Goal: Information Seeking & Learning: Learn about a topic

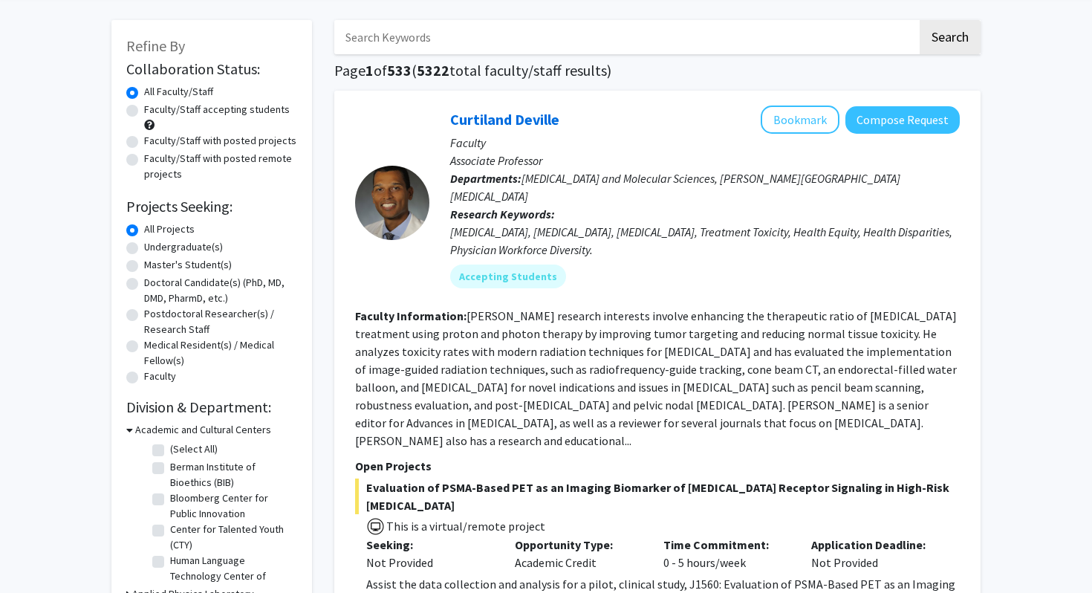
scroll to position [68, 0]
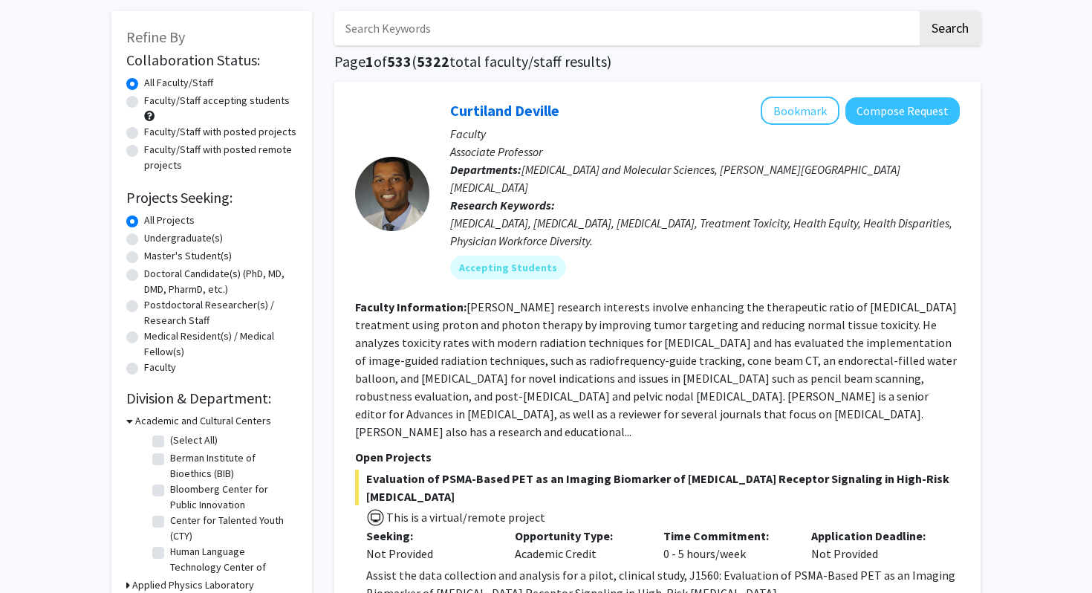
click at [144, 254] on label "Master's Student(s)" at bounding box center [188, 256] width 88 height 16
click at [144, 254] on input "Master's Student(s)" at bounding box center [149, 253] width 10 height 10
radio input "true"
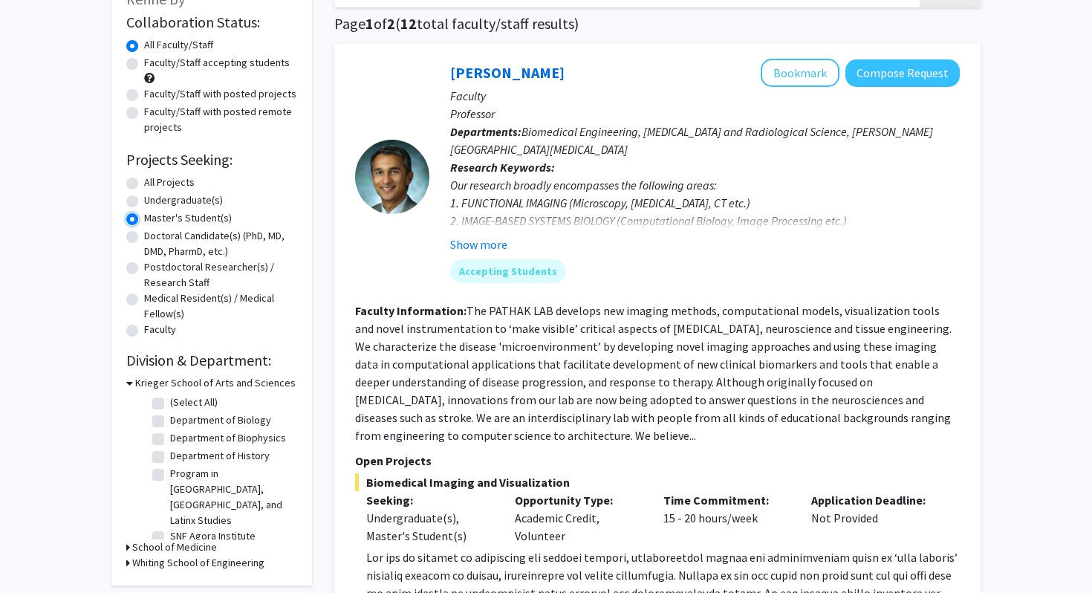
scroll to position [108, 0]
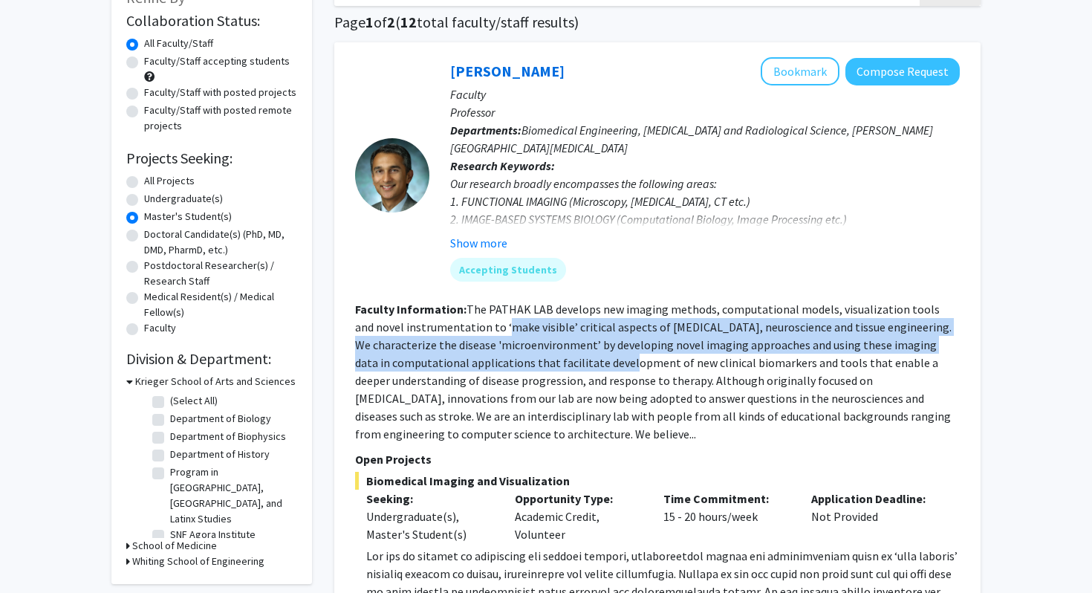
drag, startPoint x: 484, startPoint y: 325, endPoint x: 561, endPoint y: 355, distance: 82.8
click at [561, 355] on fg-read-more "The PATHAK LAB develops new imaging methods, computational models, visualizatio…" at bounding box center [653, 372] width 597 height 140
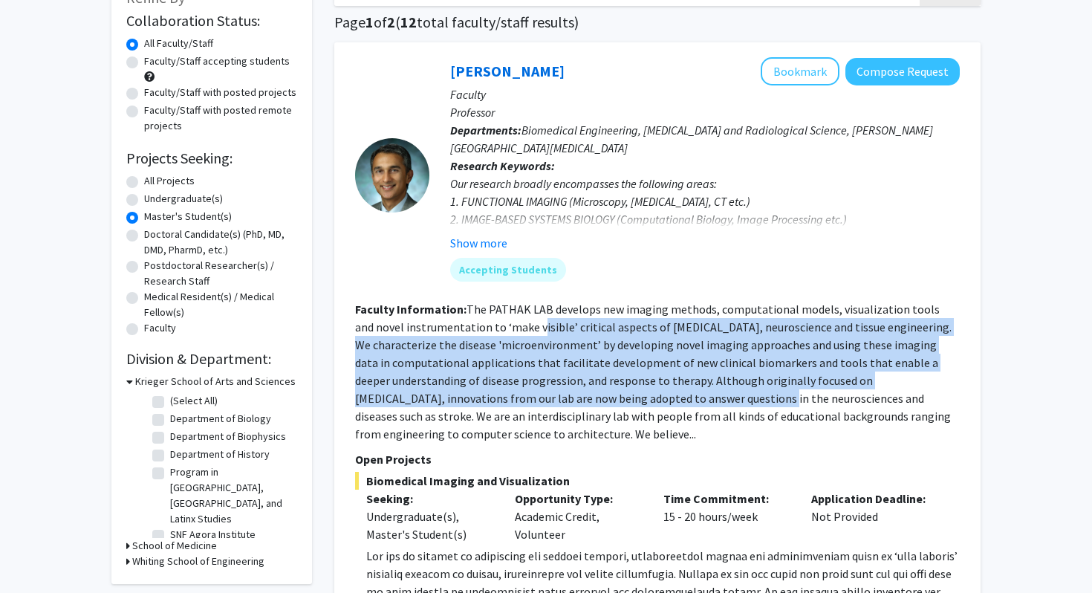
drag, startPoint x: 518, startPoint y: 330, endPoint x: 611, endPoint y: 403, distance: 118.5
click at [611, 404] on fg-read-more "The PATHAK LAB develops new imaging methods, computational models, visualizatio…" at bounding box center [653, 372] width 597 height 140
click at [611, 403] on fg-read-more "The PATHAK LAB develops new imaging methods, computational models, visualizatio…" at bounding box center [653, 372] width 597 height 140
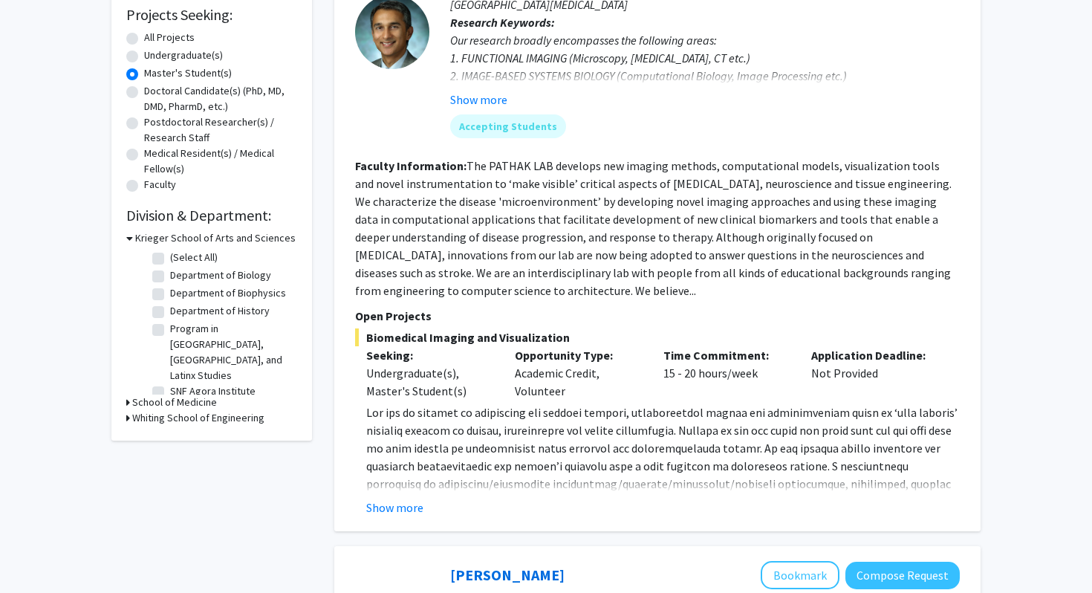
scroll to position [254, 0]
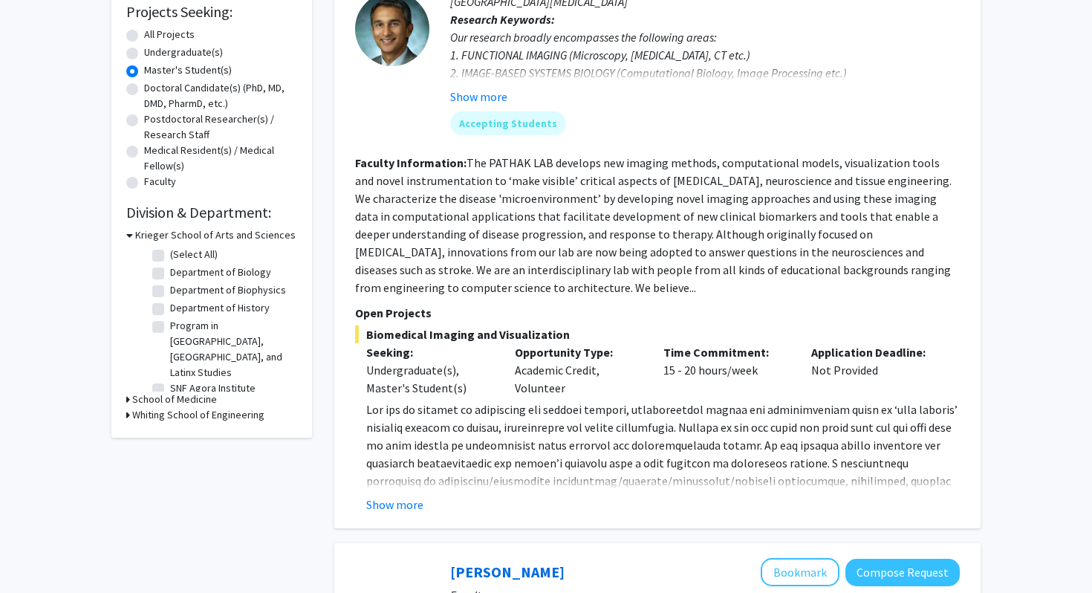
click at [188, 395] on h3 "School of Medicine" at bounding box center [174, 400] width 85 height 16
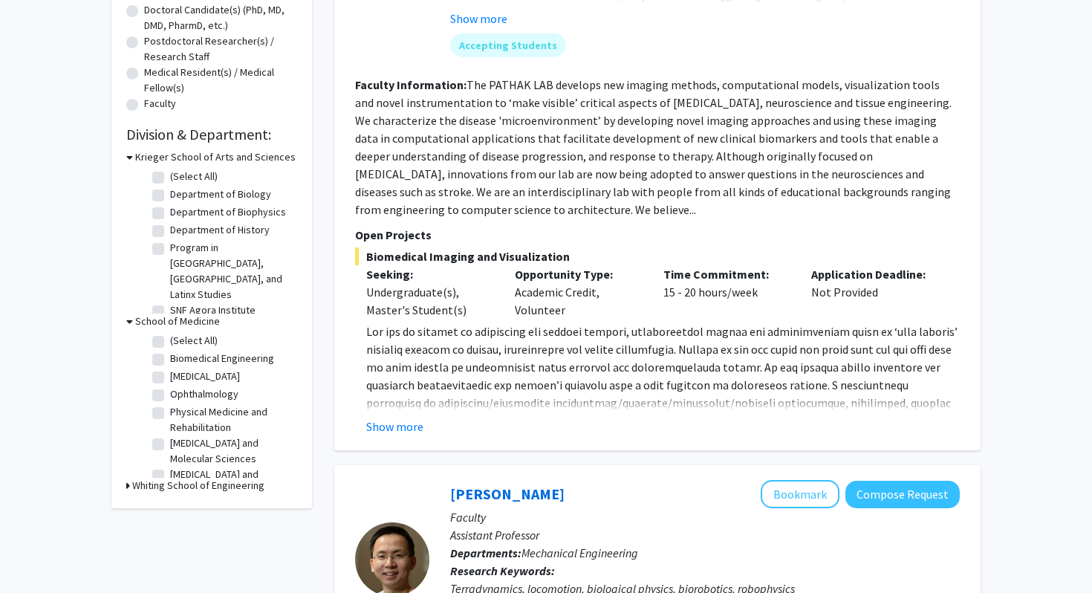
scroll to position [296, 0]
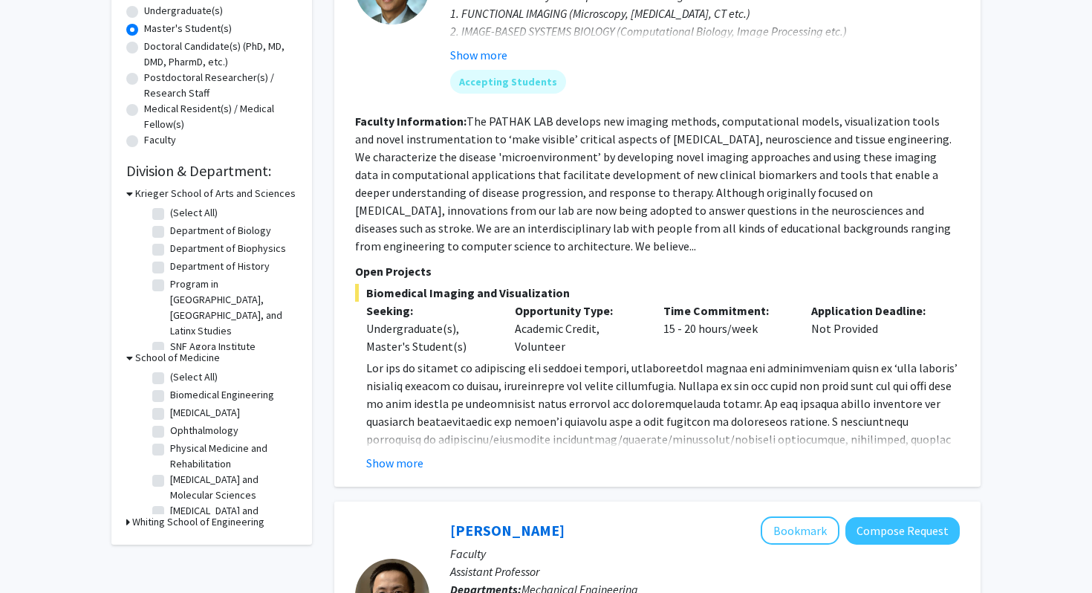
click at [170, 213] on label "(Select All)" at bounding box center [194, 213] width 48 height 16
click at [170, 213] on input "(Select All)" at bounding box center [175, 210] width 10 height 10
checkbox input "true"
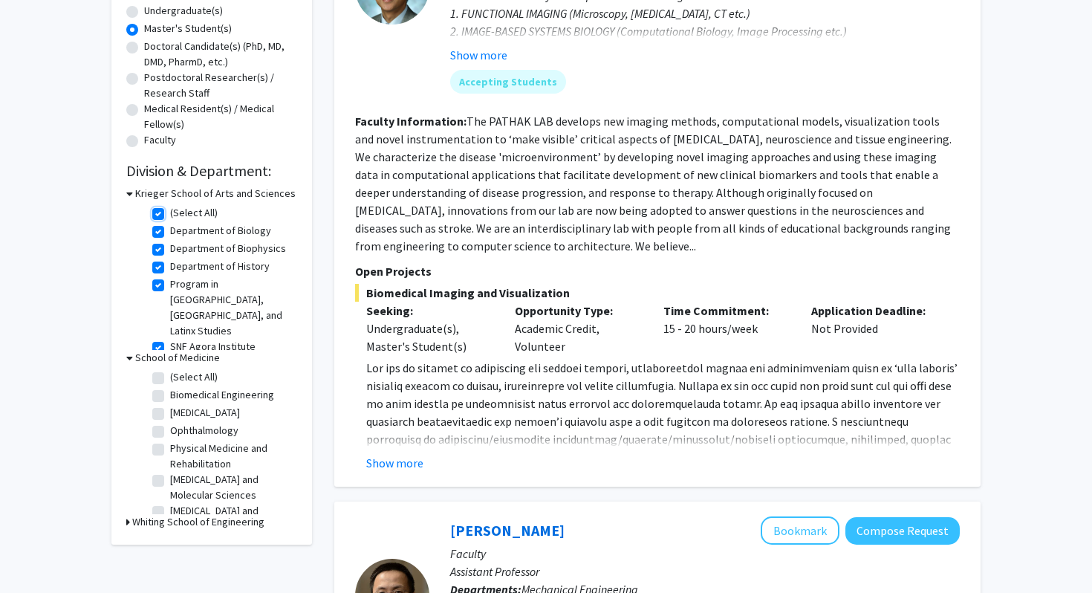
checkbox input "true"
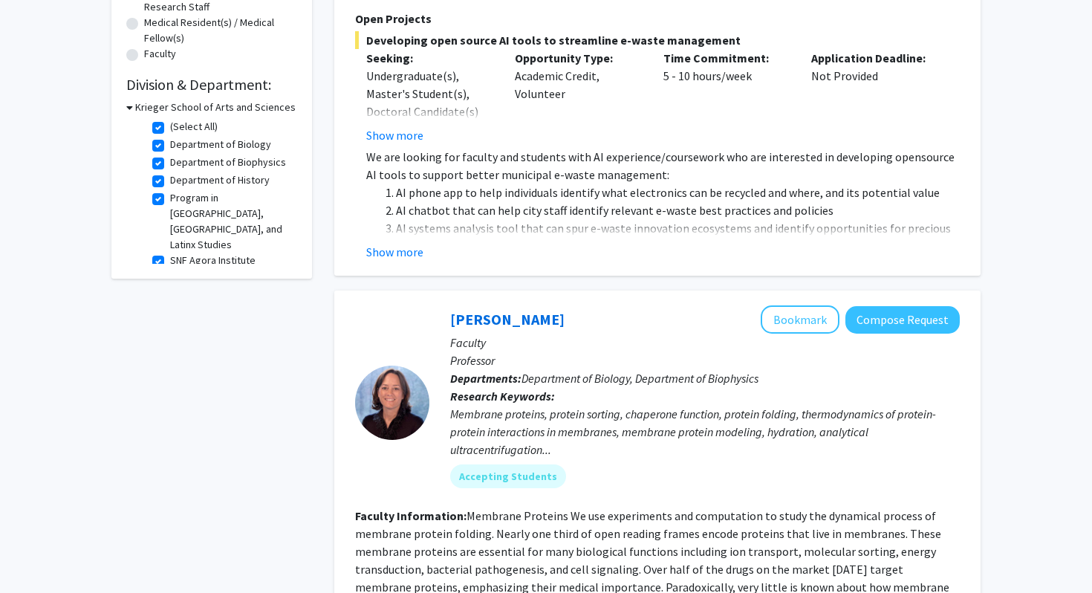
scroll to position [384, 0]
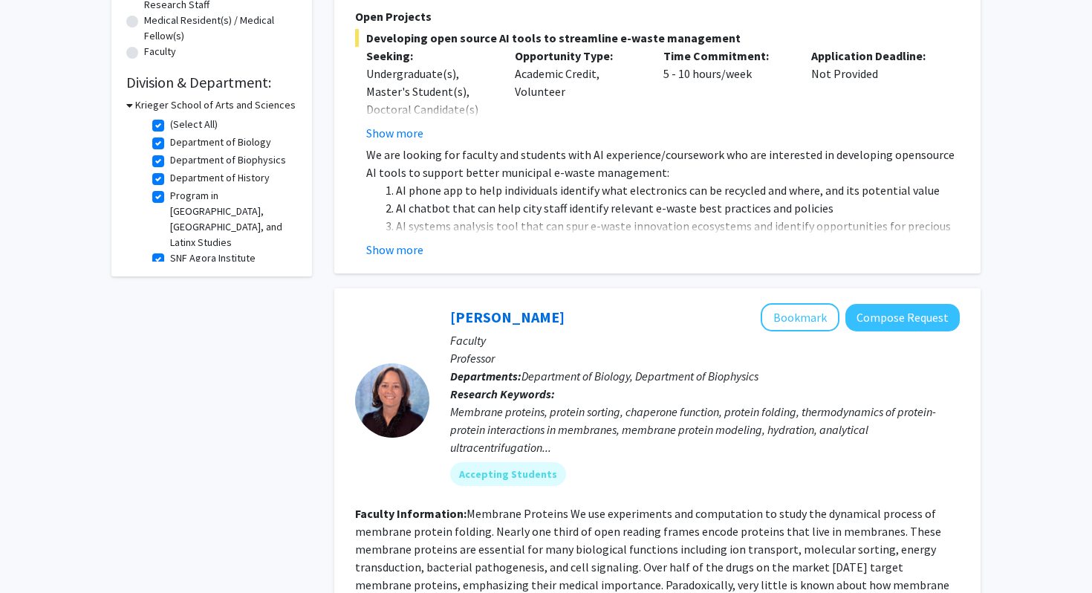
click at [170, 123] on label "(Select All)" at bounding box center [194, 125] width 48 height 16
click at [170, 123] on input "(Select All)" at bounding box center [175, 122] width 10 height 10
checkbox input "false"
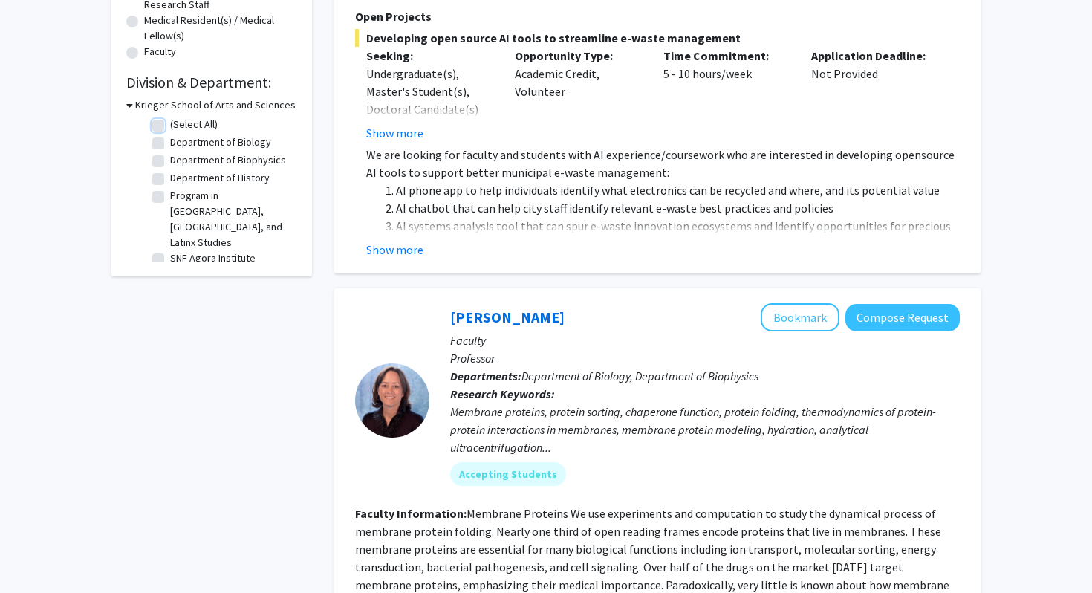
checkbox input "false"
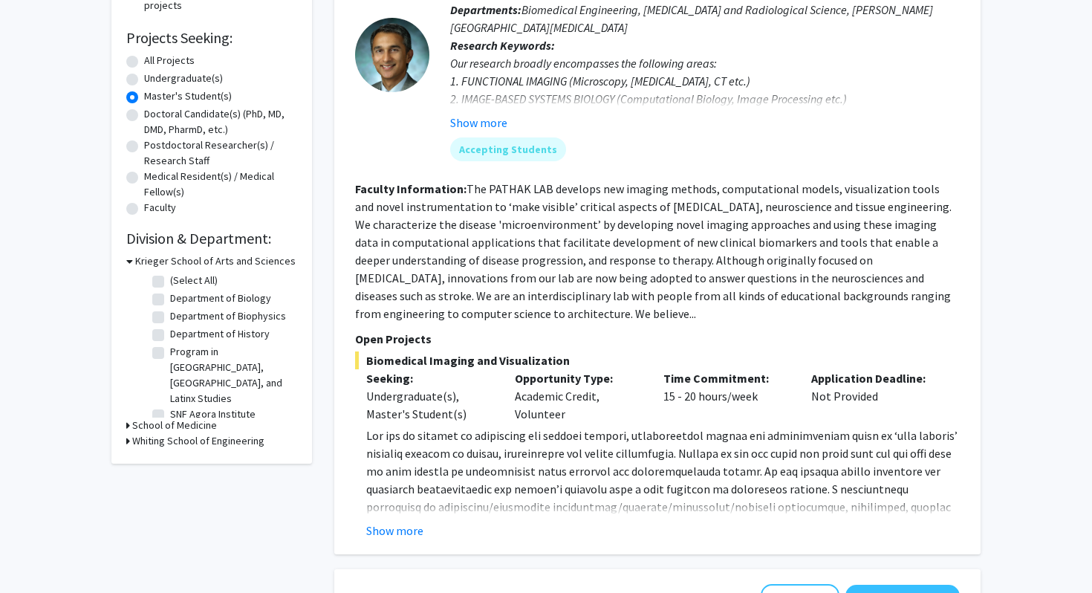
scroll to position [234, 0]
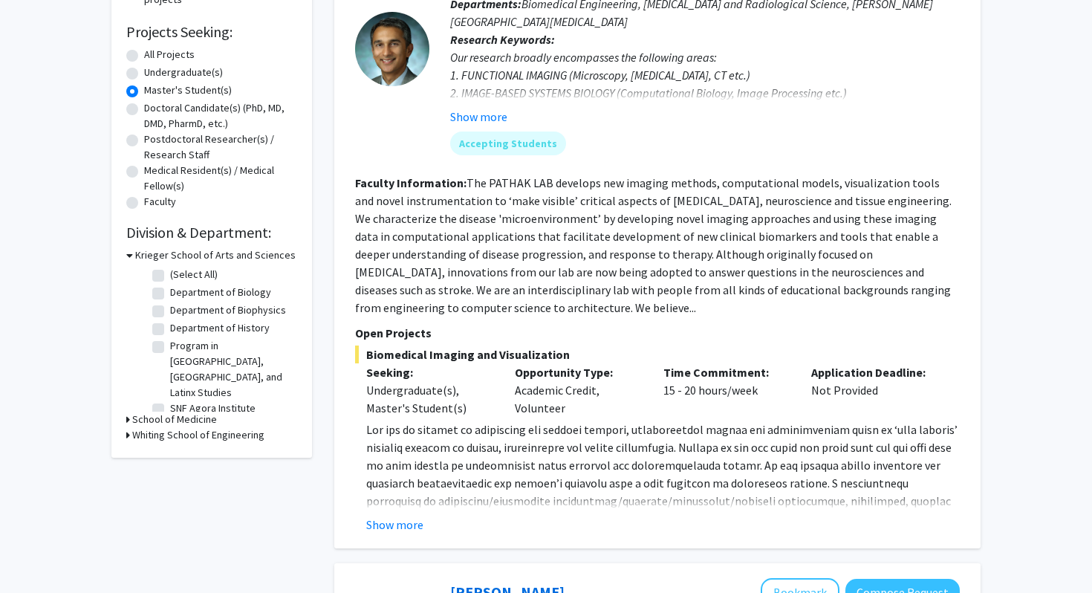
click at [171, 417] on h3 "School of Medicine" at bounding box center [174, 420] width 85 height 16
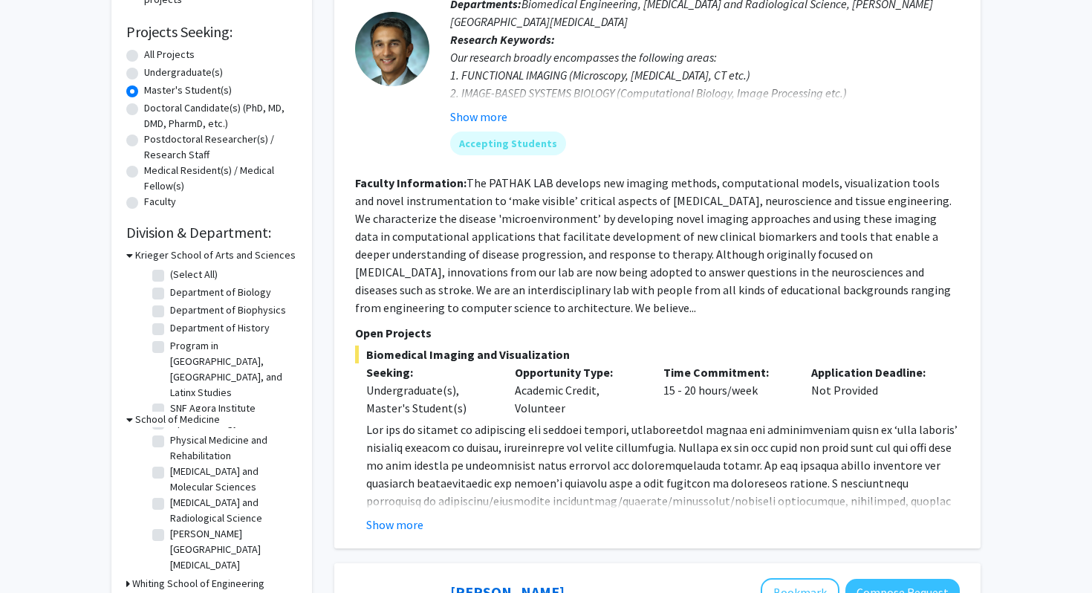
scroll to position [71, 0]
click at [170, 529] on label "[PERSON_NAME][GEOGRAPHIC_DATA][MEDICAL_DATA]" at bounding box center [231, 548] width 123 height 47
click at [170, 529] on input "[PERSON_NAME][GEOGRAPHIC_DATA][MEDICAL_DATA]" at bounding box center [175, 530] width 10 height 10
checkbox input "true"
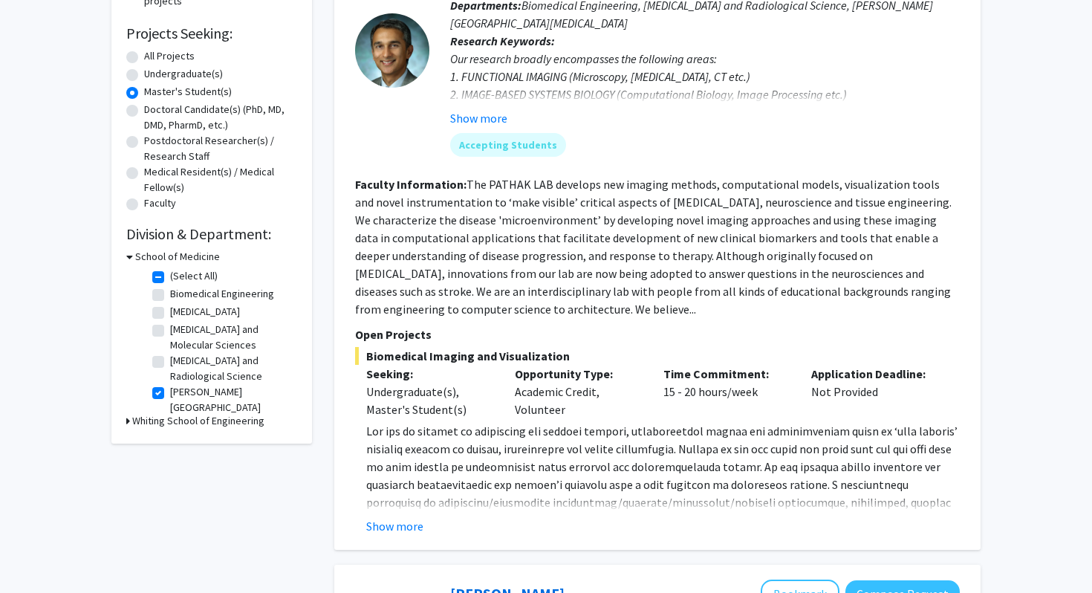
click at [170, 275] on label "(Select All)" at bounding box center [194, 276] width 48 height 16
click at [170, 275] on input "(Select All)" at bounding box center [175, 273] width 10 height 10
checkbox input "false"
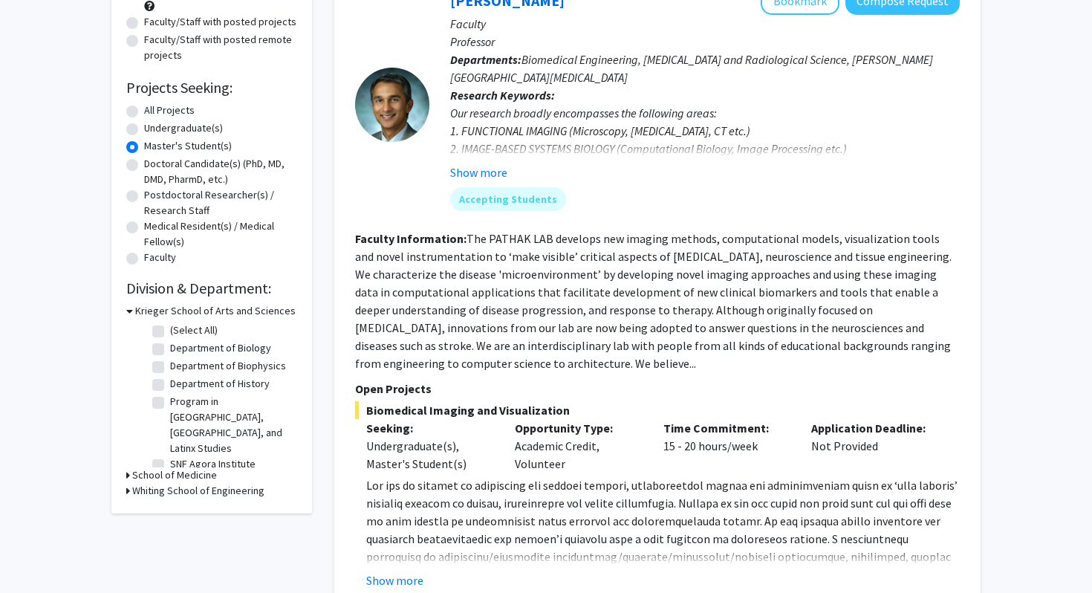
scroll to position [192, 0]
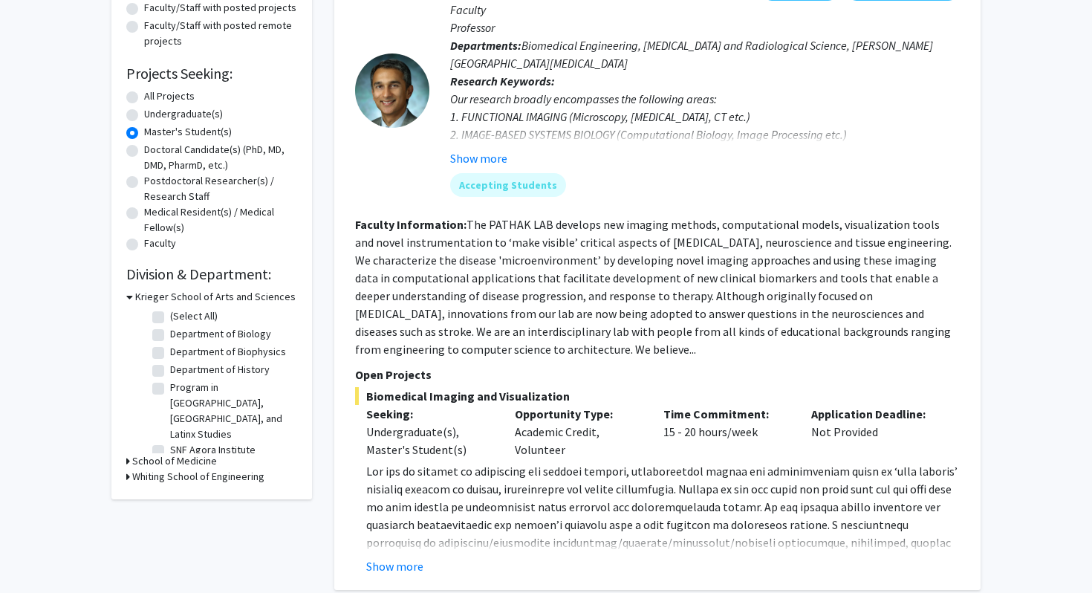
click at [141, 456] on h3 "School of Medicine" at bounding box center [174, 461] width 85 height 16
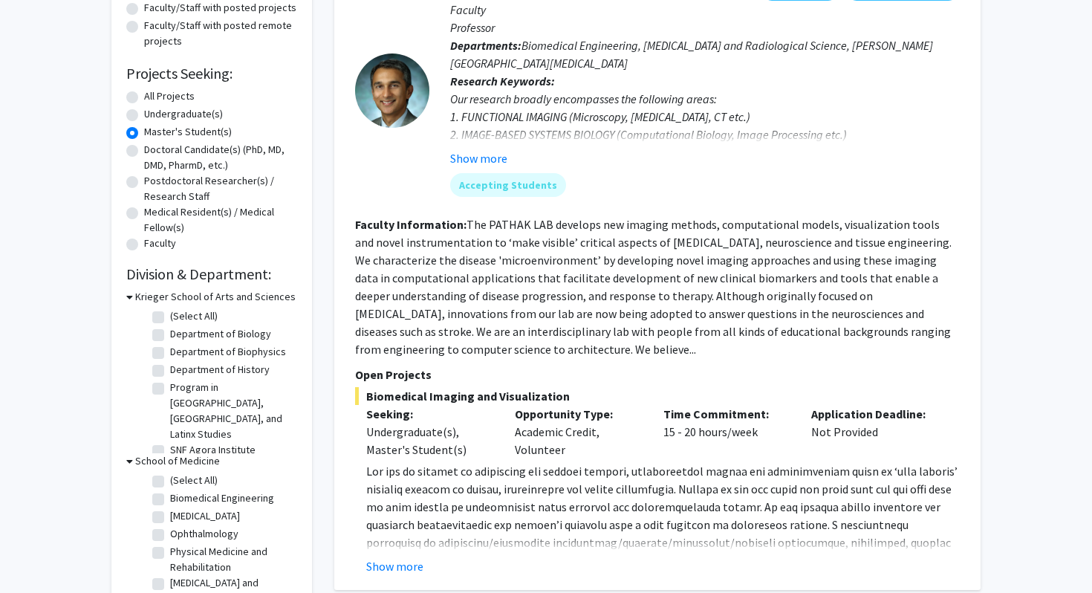
click at [170, 480] on label "(Select All)" at bounding box center [194, 481] width 48 height 16
click at [170, 480] on input "(Select All)" at bounding box center [175, 478] width 10 height 10
checkbox input "true"
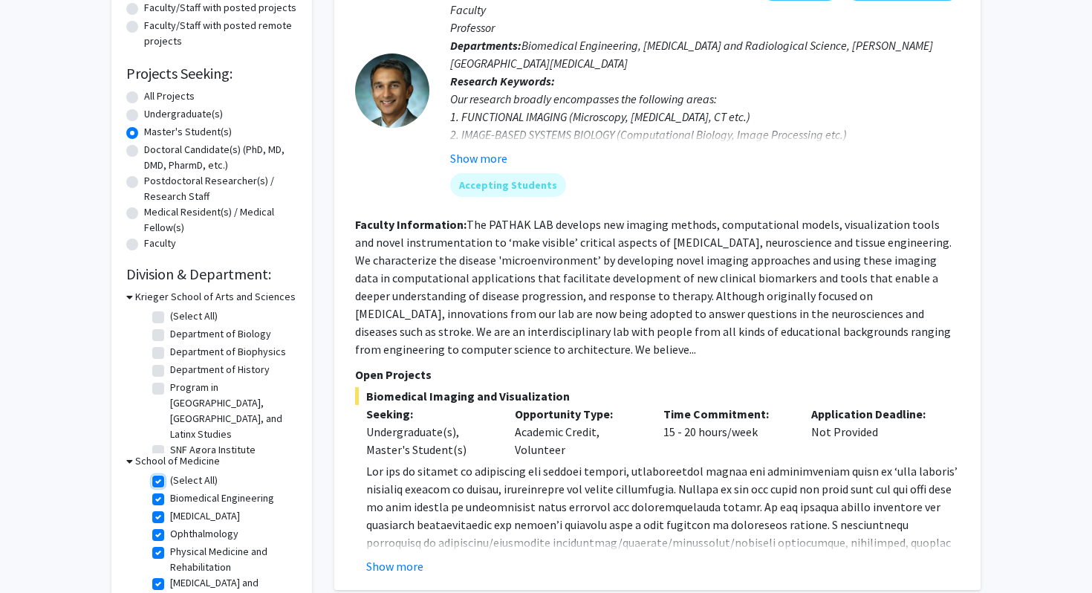
checkbox input "true"
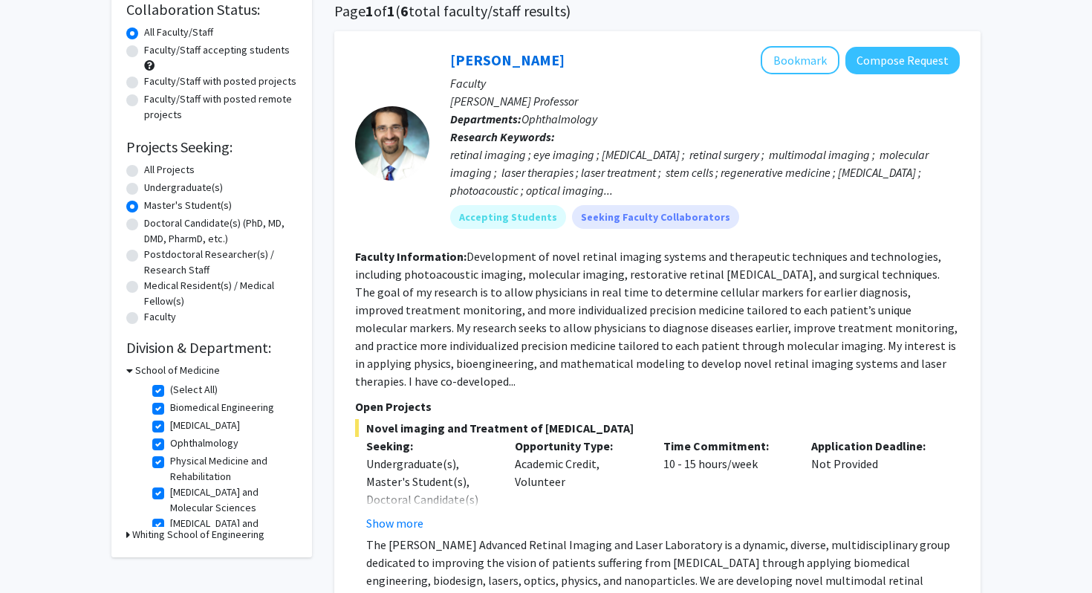
scroll to position [127, 0]
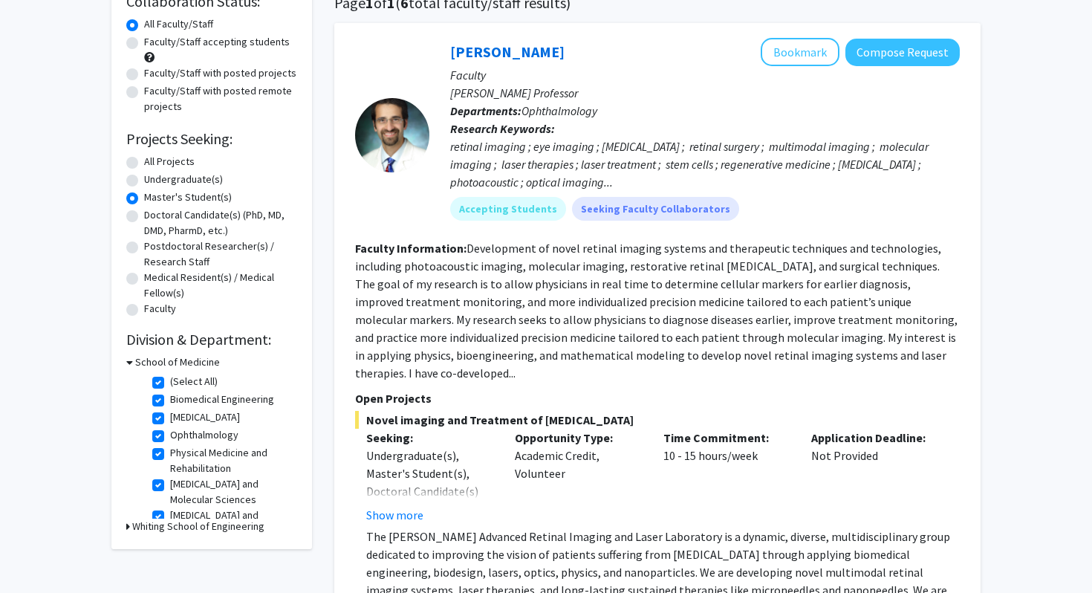
click at [166, 359] on h3 "School of Medicine" at bounding box center [177, 362] width 85 height 16
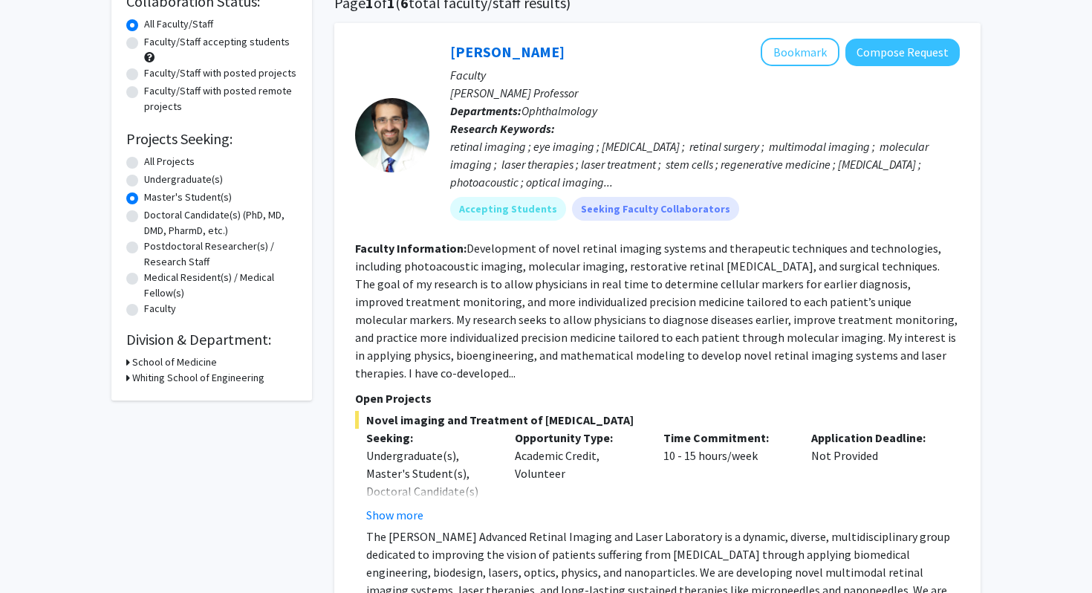
click at [166, 360] on h3 "School of Medicine" at bounding box center [174, 362] width 85 height 16
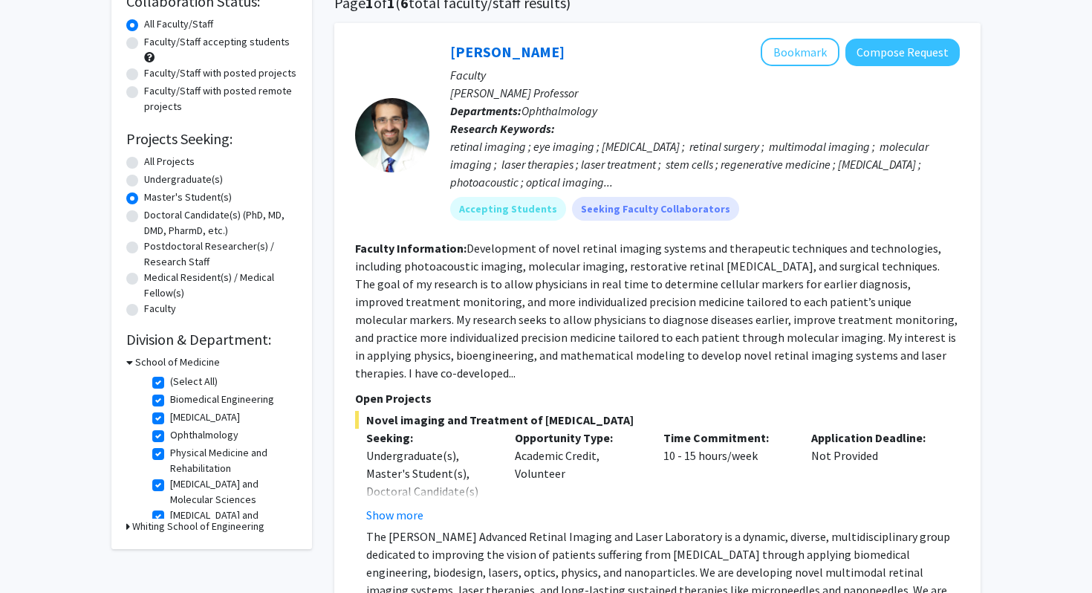
click at [170, 379] on label "(Select All)" at bounding box center [194, 382] width 48 height 16
click at [170, 379] on input "(Select All)" at bounding box center [175, 379] width 10 height 10
checkbox input "false"
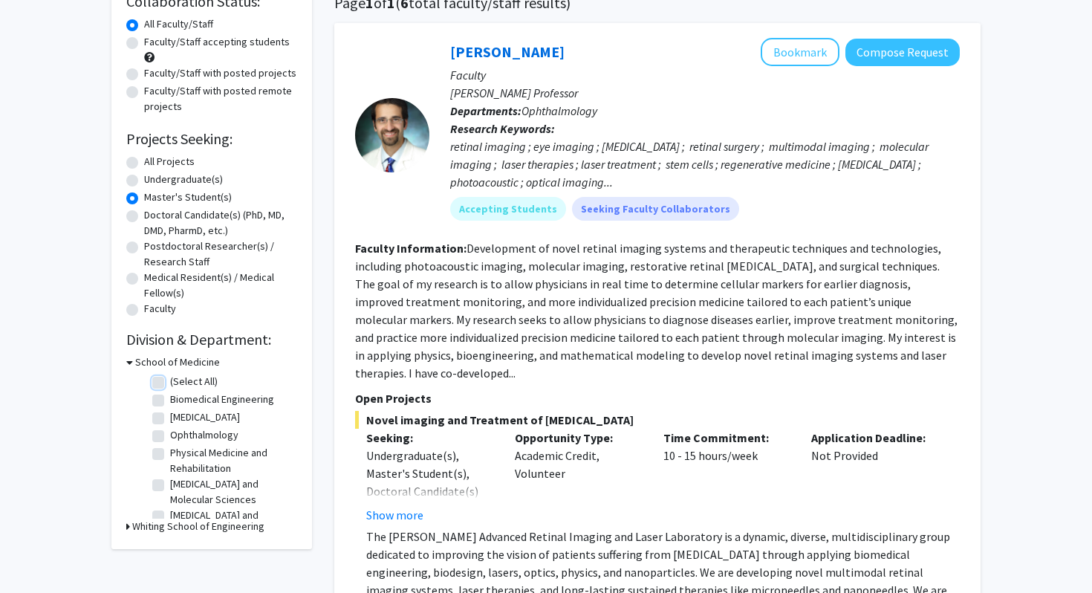
checkbox input "false"
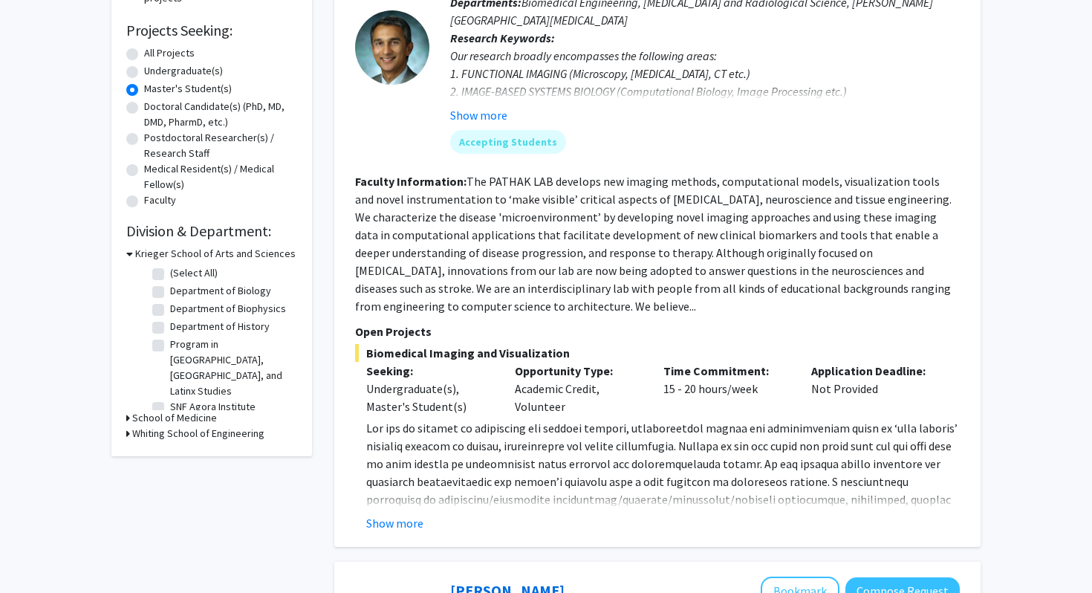
scroll to position [241, 0]
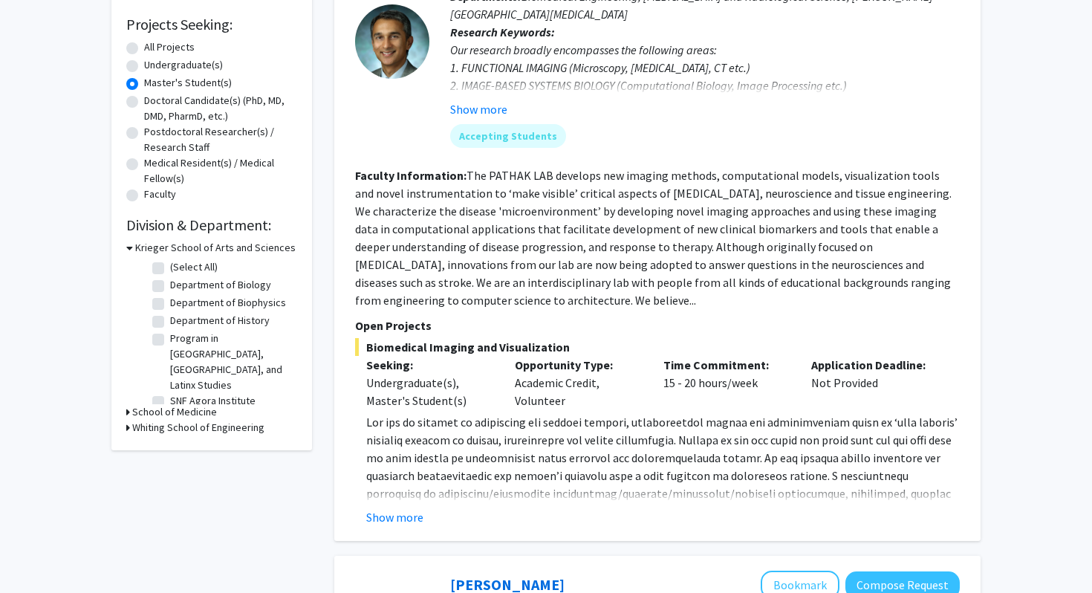
click at [197, 409] on h3 "School of Medicine" at bounding box center [174, 412] width 85 height 16
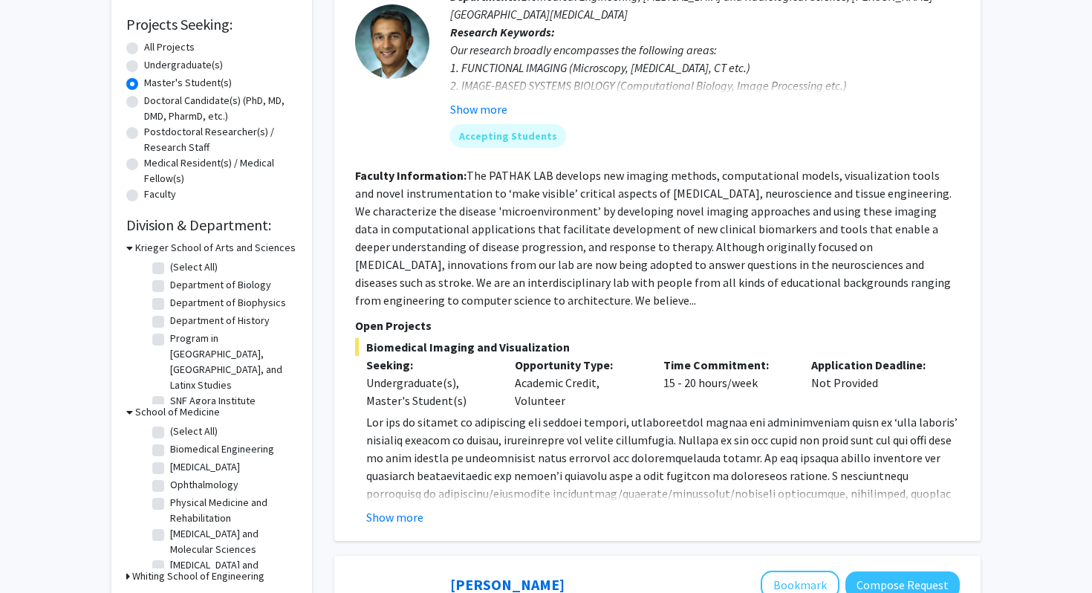
click at [170, 426] on label "(Select All)" at bounding box center [194, 432] width 48 height 16
click at [170, 426] on input "(Select All)" at bounding box center [175, 429] width 10 height 10
checkbox input "true"
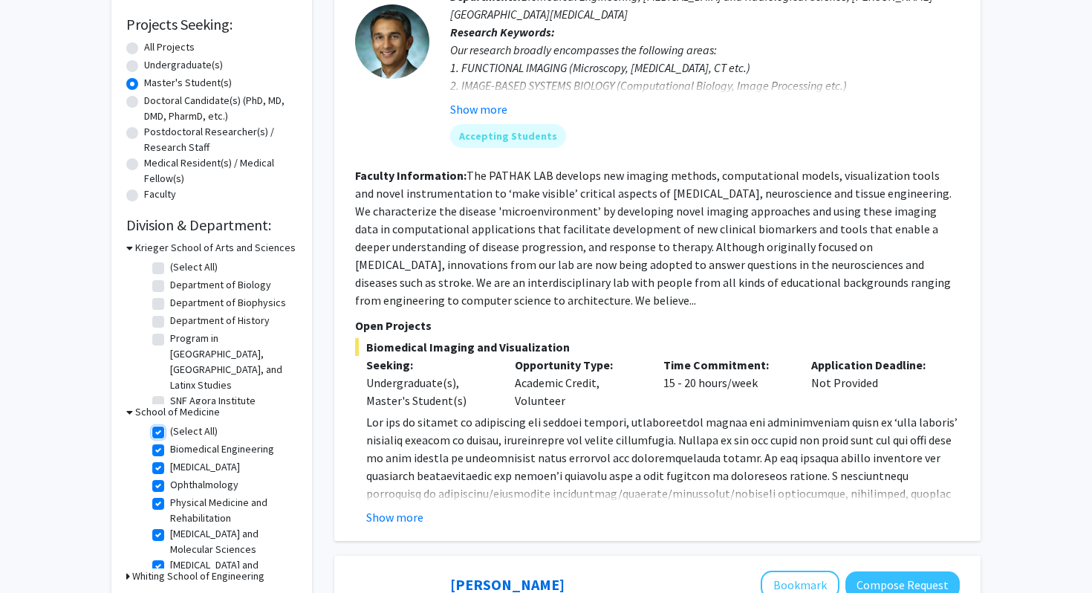
checkbox input "true"
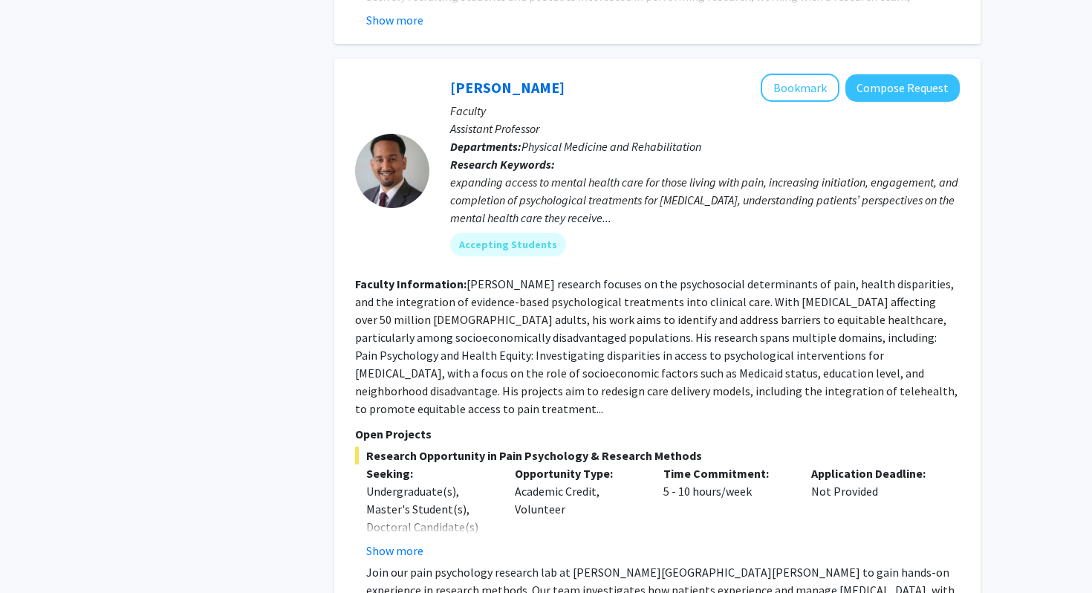
scroll to position [753, 0]
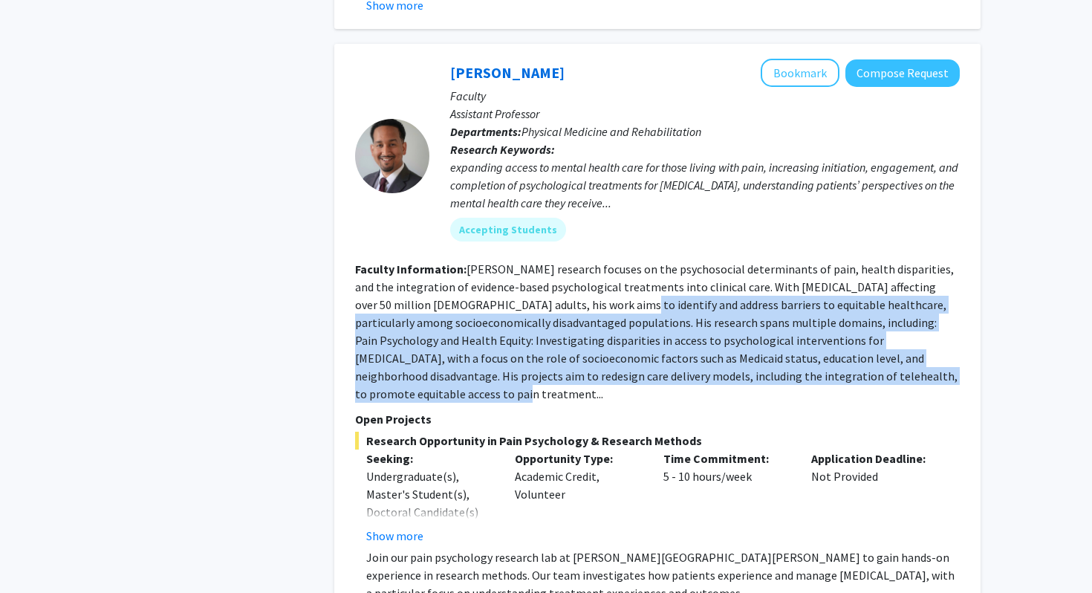
drag, startPoint x: 533, startPoint y: 281, endPoint x: 607, endPoint y: 373, distance: 117.9
click at [606, 371] on fg-search-faculty "[PERSON_NAME] Bookmark Compose Request Faculty Assistant Professor Departments:…" at bounding box center [657, 360] width 605 height 603
click at [607, 374] on fg-search-faculty "[PERSON_NAME] Bookmark Compose Request Faculty Assistant Professor Departments:…" at bounding box center [657, 360] width 605 height 603
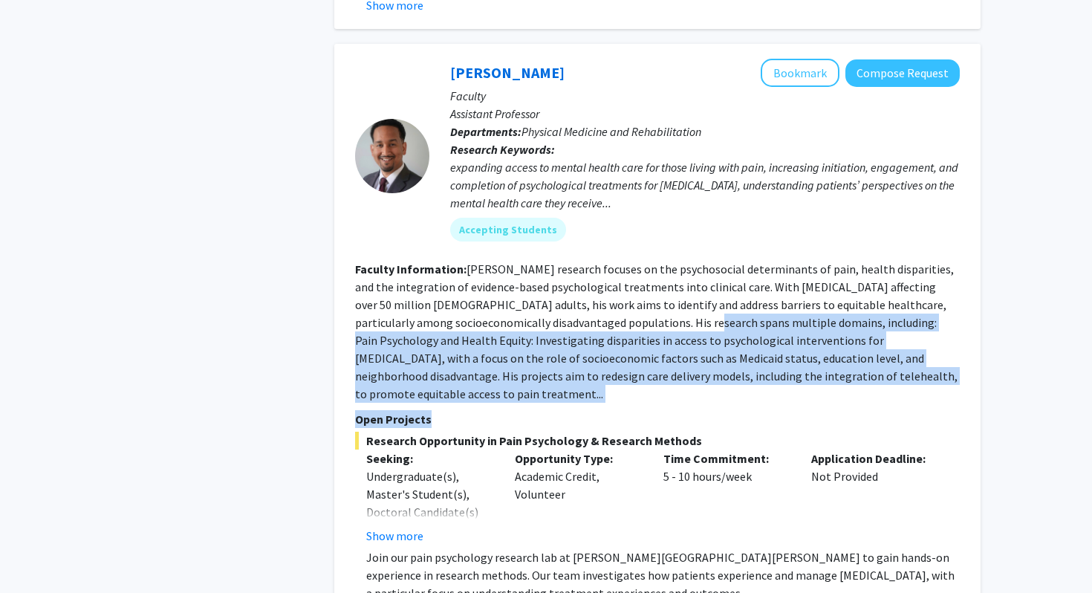
drag, startPoint x: 588, startPoint y: 301, endPoint x: 696, endPoint y: 380, distance: 134.5
click at [696, 380] on fg-search-faculty "[PERSON_NAME] Bookmark Compose Request Faculty Assistant Professor Departments:…" at bounding box center [657, 360] width 605 height 603
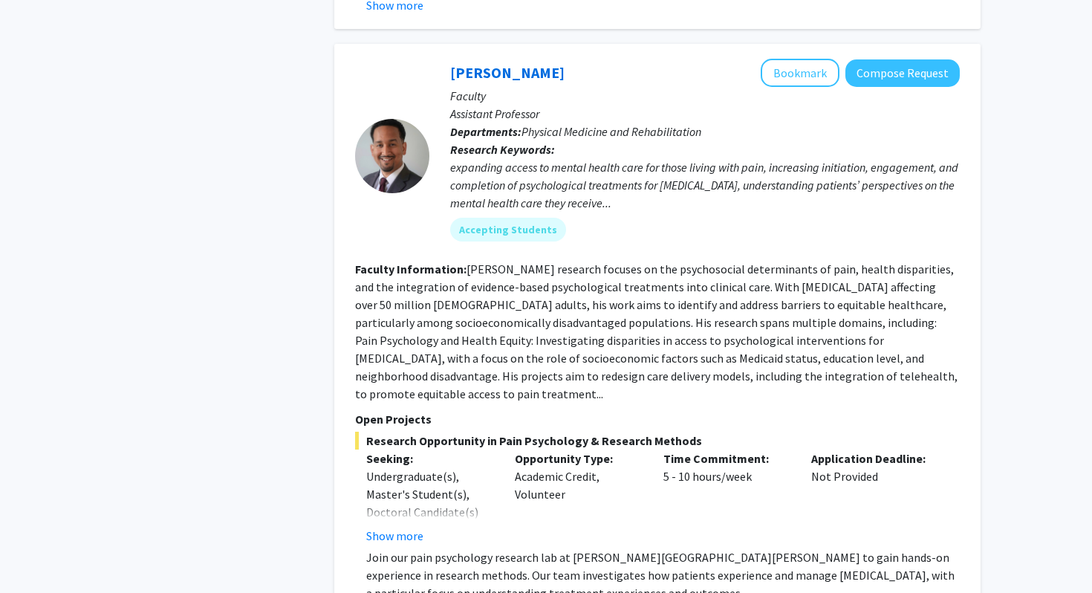
click at [672, 345] on fg-read-more "[PERSON_NAME] research focuses on the psychosocial determinants of pain, health…" at bounding box center [656, 332] width 603 height 140
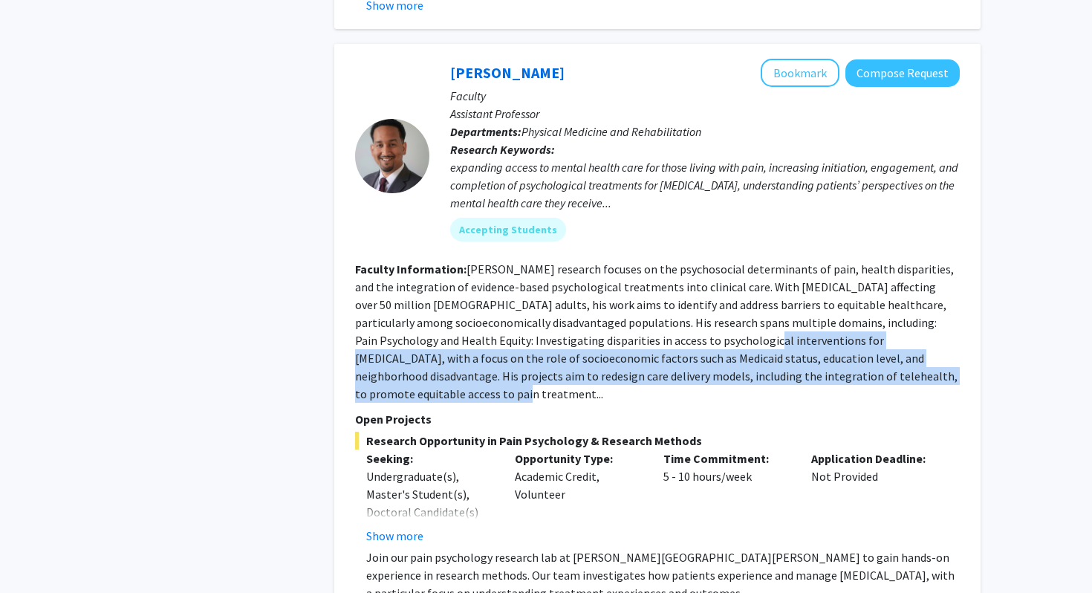
drag, startPoint x: 650, startPoint y: 326, endPoint x: 732, endPoint y: 367, distance: 91.4
click at [732, 367] on fg-search-faculty "[PERSON_NAME] Bookmark Compose Request Faculty Assistant Professor Departments:…" at bounding box center [657, 360] width 605 height 603
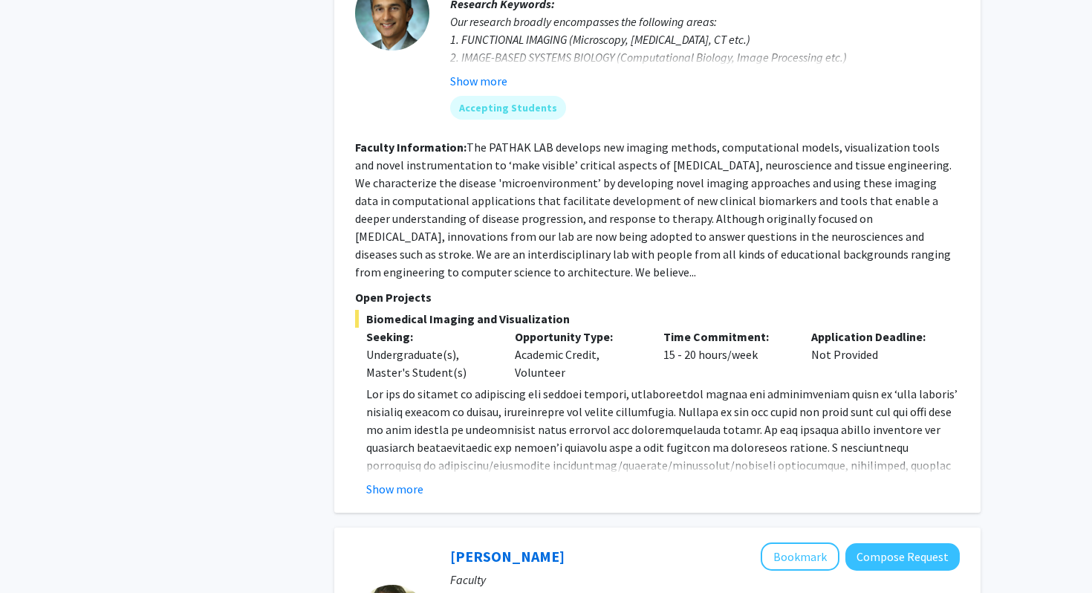
scroll to position [3209, 0]
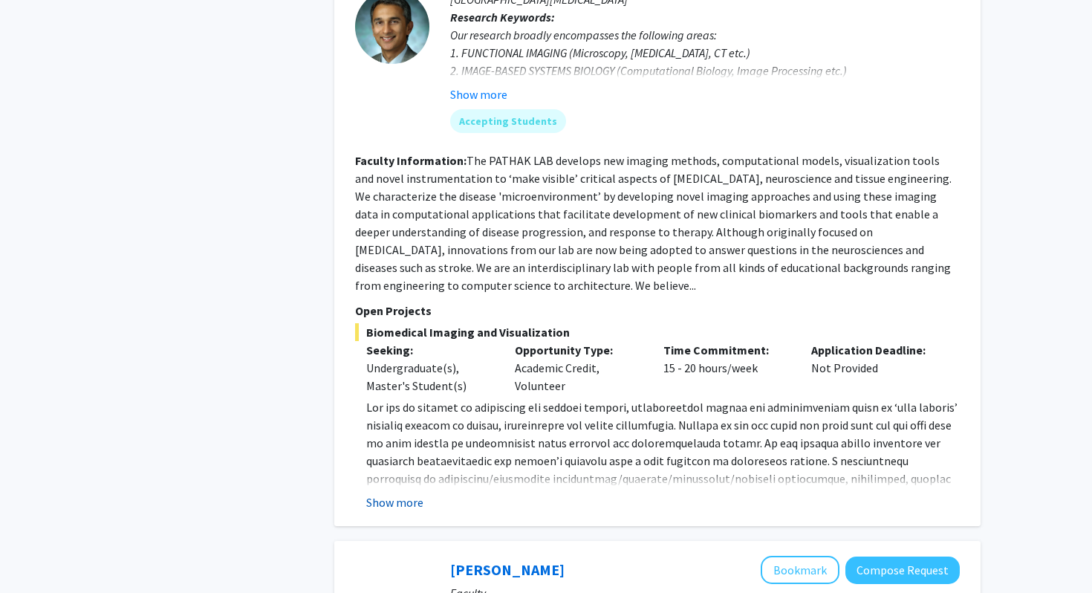
click at [397, 493] on button "Show more" at bounding box center [394, 502] width 57 height 18
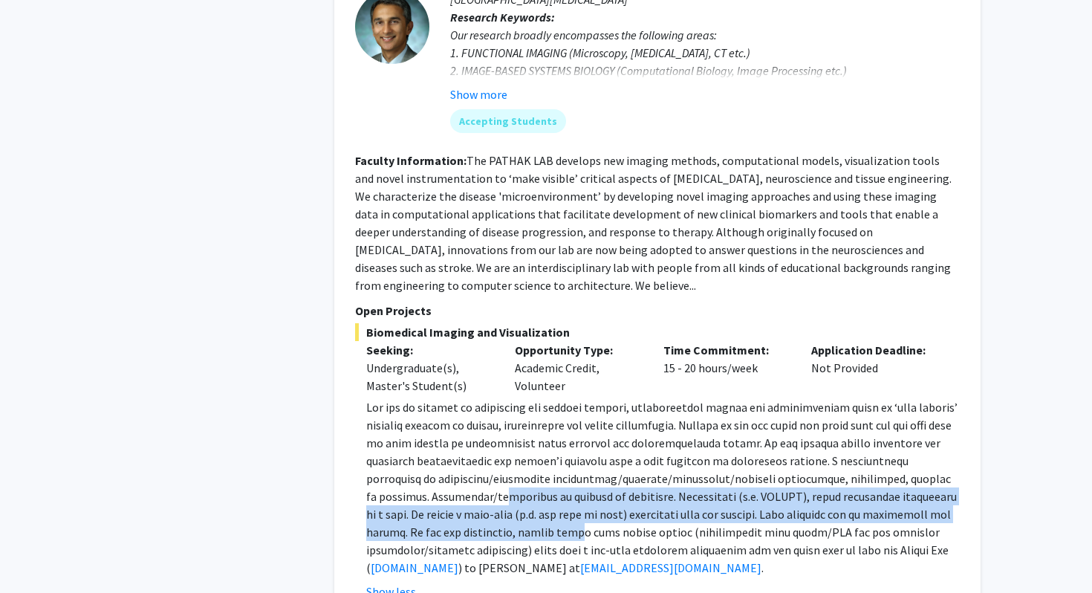
drag, startPoint x: 438, startPoint y: 403, endPoint x: 519, endPoint y: 450, distance: 92.5
click at [519, 450] on span at bounding box center [661, 487] width 591 height 175
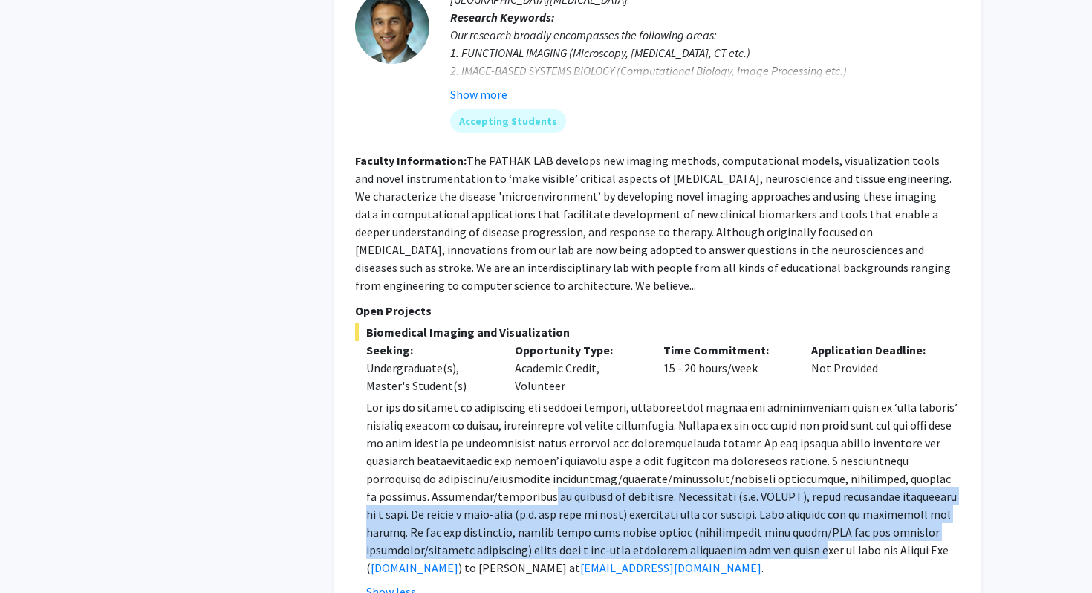
drag, startPoint x: 481, startPoint y: 411, endPoint x: 730, endPoint y: 462, distance: 254.9
click at [730, 462] on span at bounding box center [661, 487] width 591 height 175
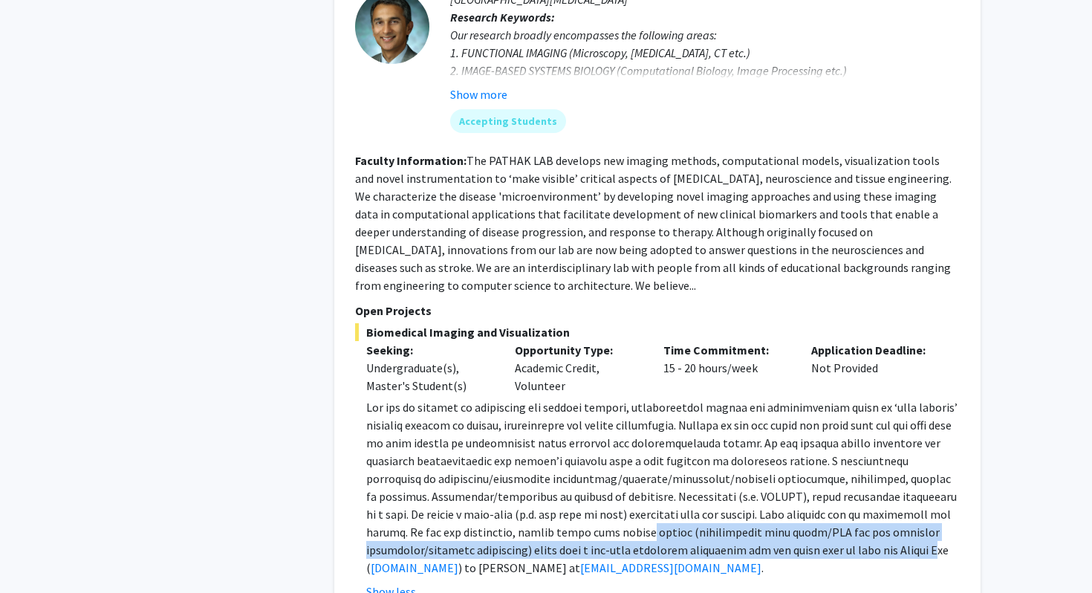
drag, startPoint x: 576, startPoint y: 441, endPoint x: 841, endPoint y: 461, distance: 266.0
click at [841, 462] on span at bounding box center [661, 487] width 591 height 175
click at [841, 461] on span at bounding box center [661, 487] width 591 height 175
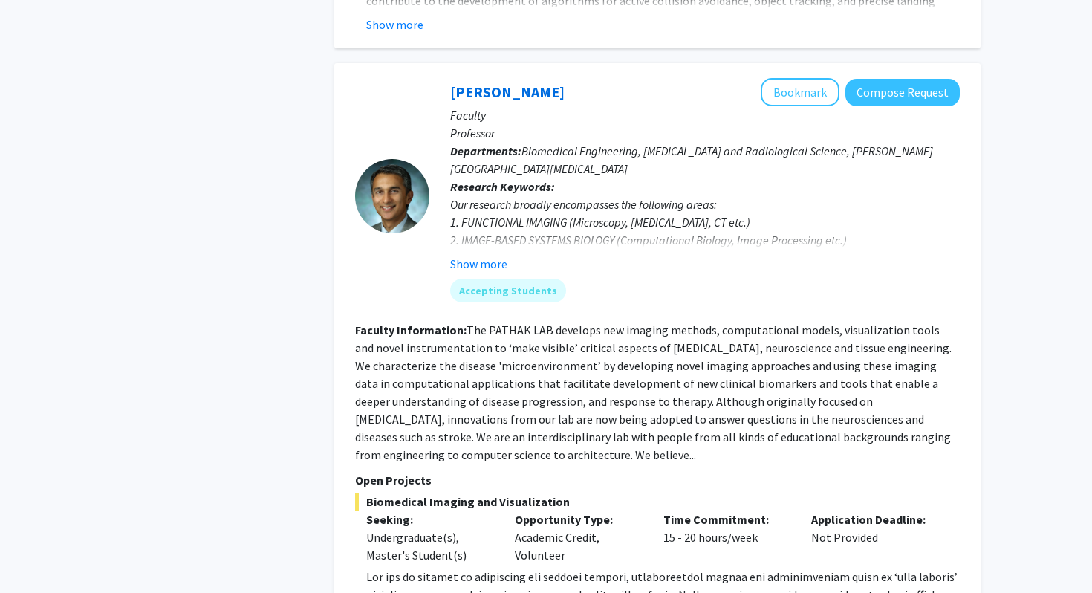
scroll to position [2999, 0]
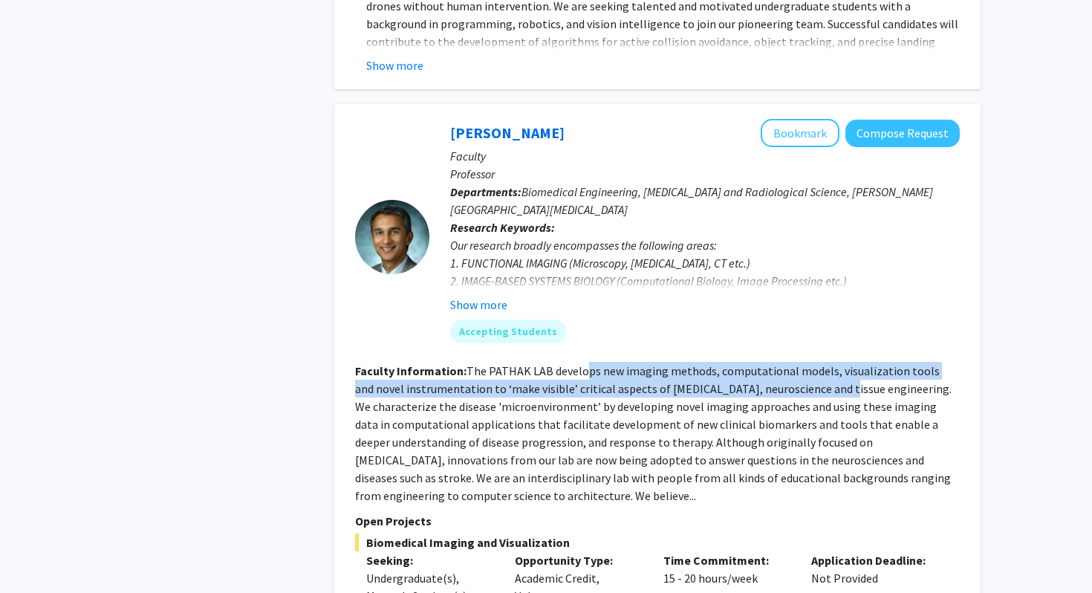
drag, startPoint x: 584, startPoint y: 284, endPoint x: 810, endPoint y: 299, distance: 226.4
click at [810, 363] on fg-read-more "The PATHAK LAB develops new imaging methods, computational models, visualizatio…" at bounding box center [653, 433] width 597 height 140
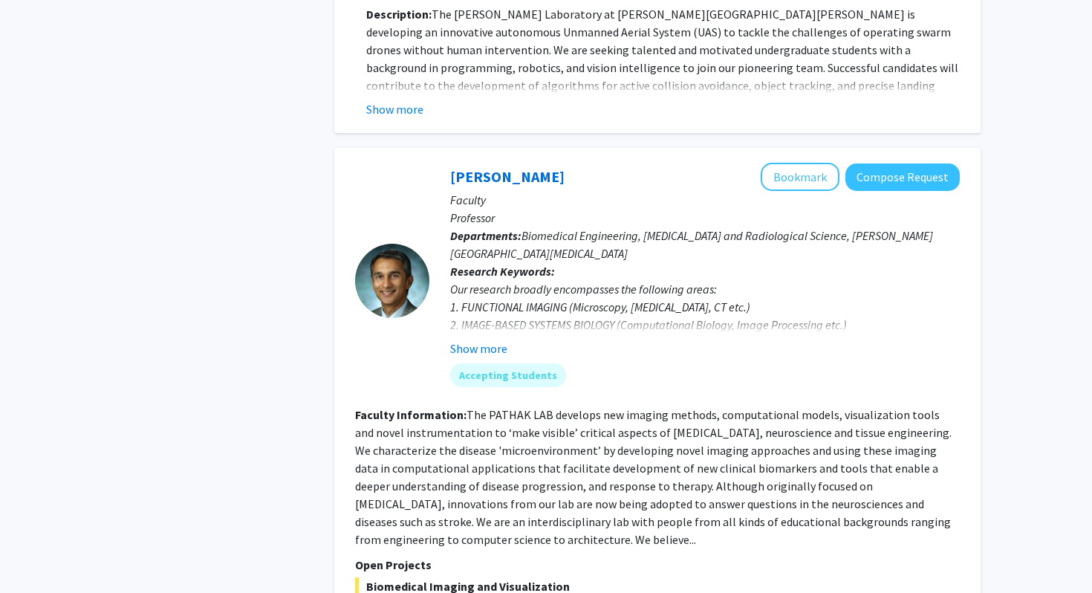
scroll to position [2925, 0]
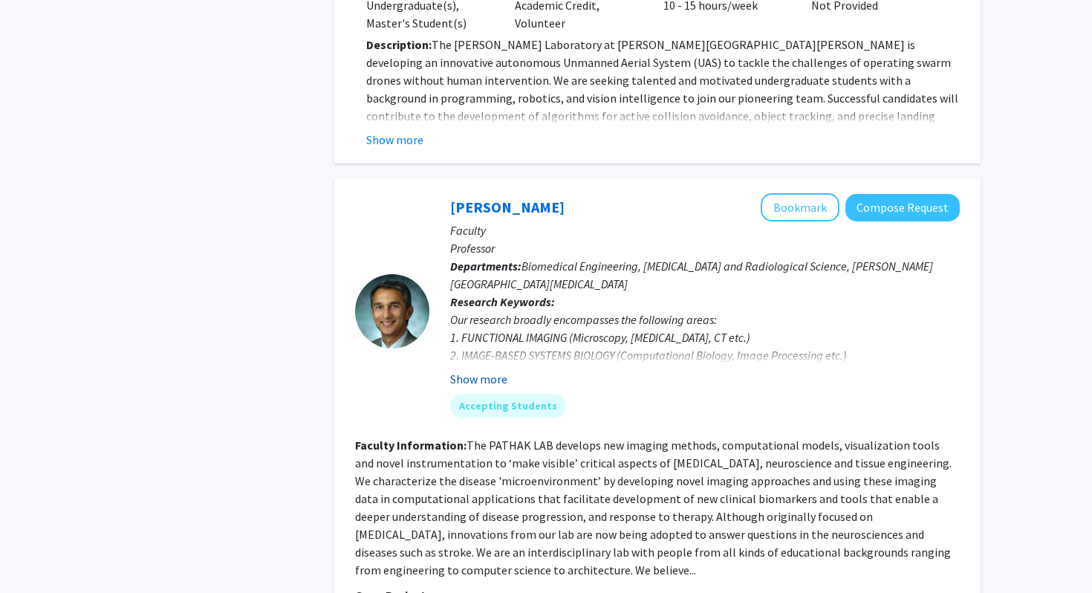
click at [471, 370] on button "Show more" at bounding box center [478, 379] width 57 height 18
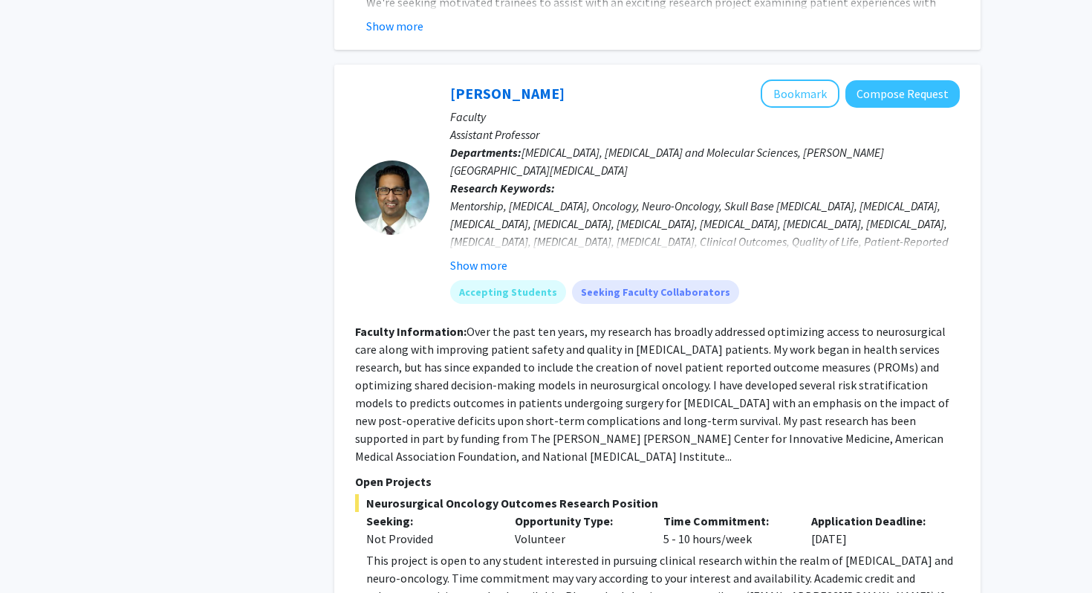
scroll to position [1379, 0]
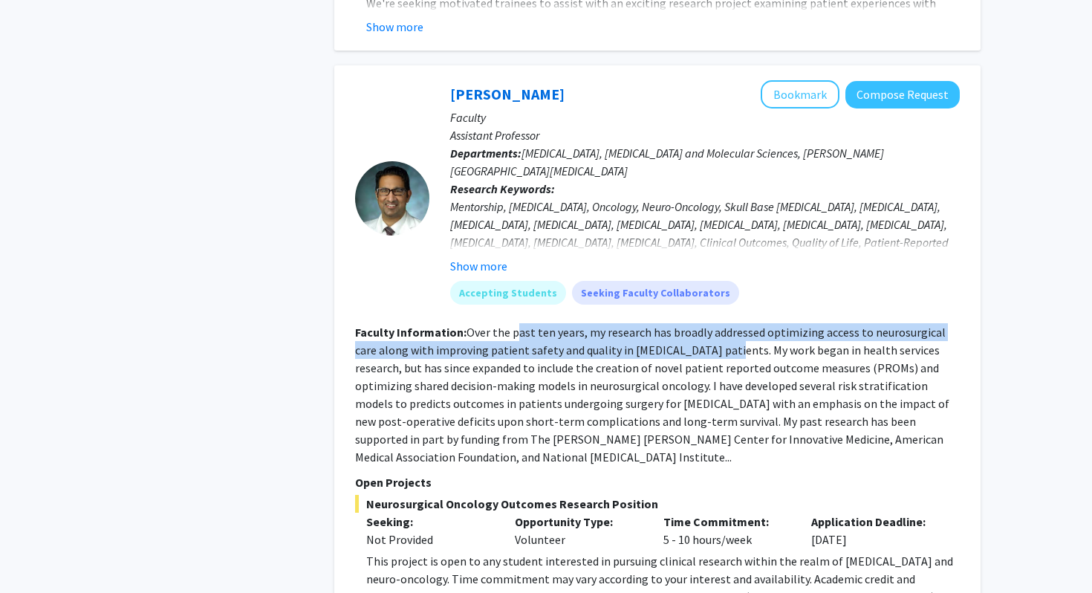
drag, startPoint x: 513, startPoint y: 295, endPoint x: 701, endPoint y: 317, distance: 190.0
click at [701, 325] on fg-read-more "Over the past ten years, my research has broadly addressed optimizing access to…" at bounding box center [652, 395] width 594 height 140
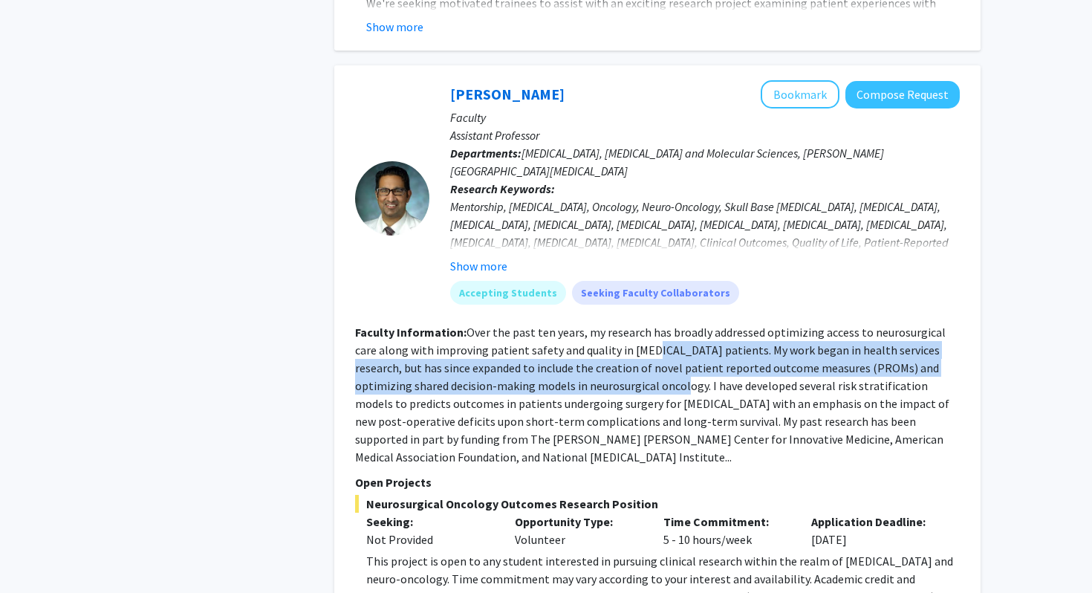
drag, startPoint x: 623, startPoint y: 317, endPoint x: 604, endPoint y: 355, distance: 42.5
click at [604, 355] on fg-read-more "Over the past ten years, my research has broadly addressed optimizing access to…" at bounding box center [652, 395] width 594 height 140
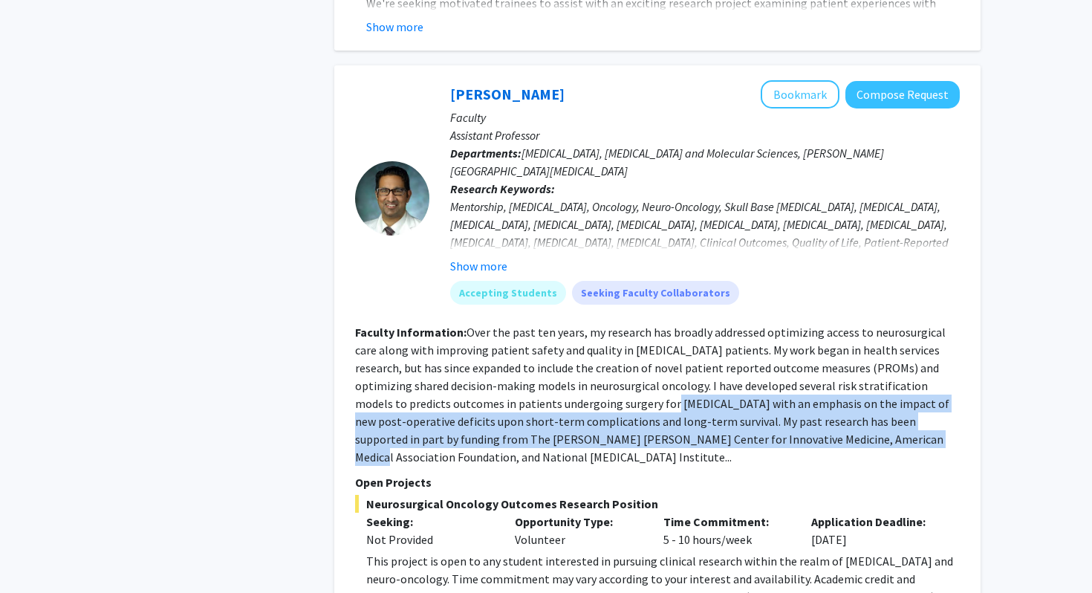
drag, startPoint x: 589, startPoint y: 360, endPoint x: 768, endPoint y: 409, distance: 185.7
click at [768, 409] on fg-read-more "Over the past ten years, my research has broadly addressed optimizing access to…" at bounding box center [652, 395] width 594 height 140
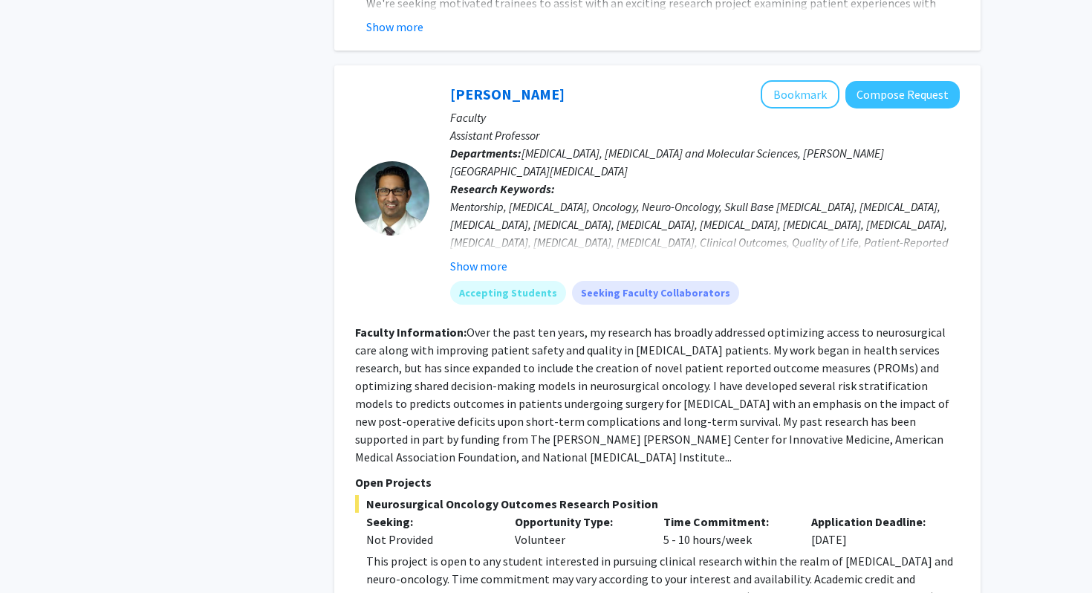
click at [950, 406] on fg-read-more "Over the past ten years, my research has broadly addressed optimizing access to…" at bounding box center [652, 395] width 594 height 140
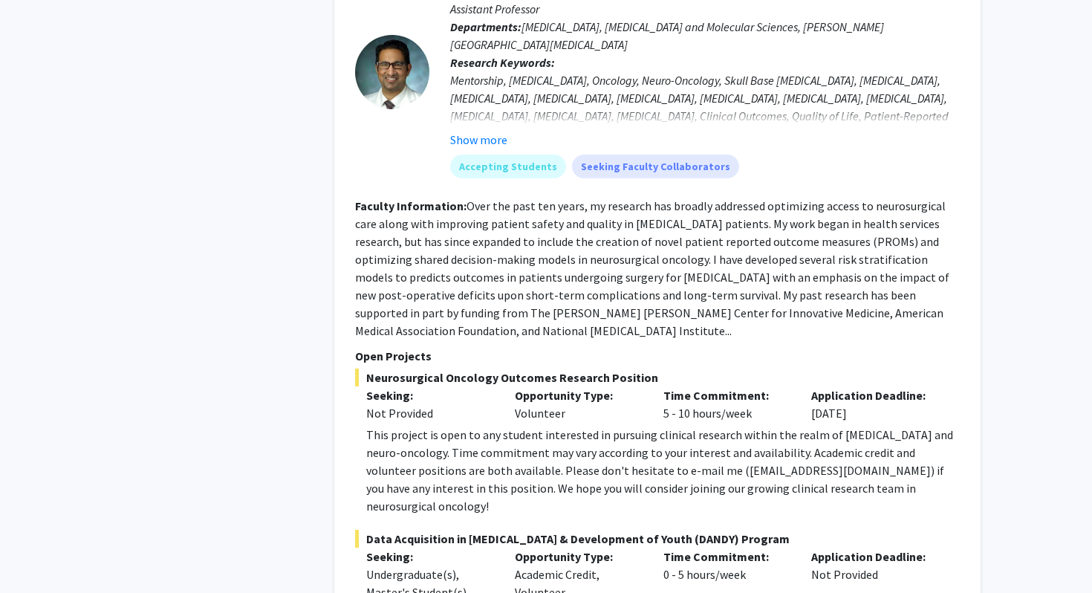
scroll to position [1509, 0]
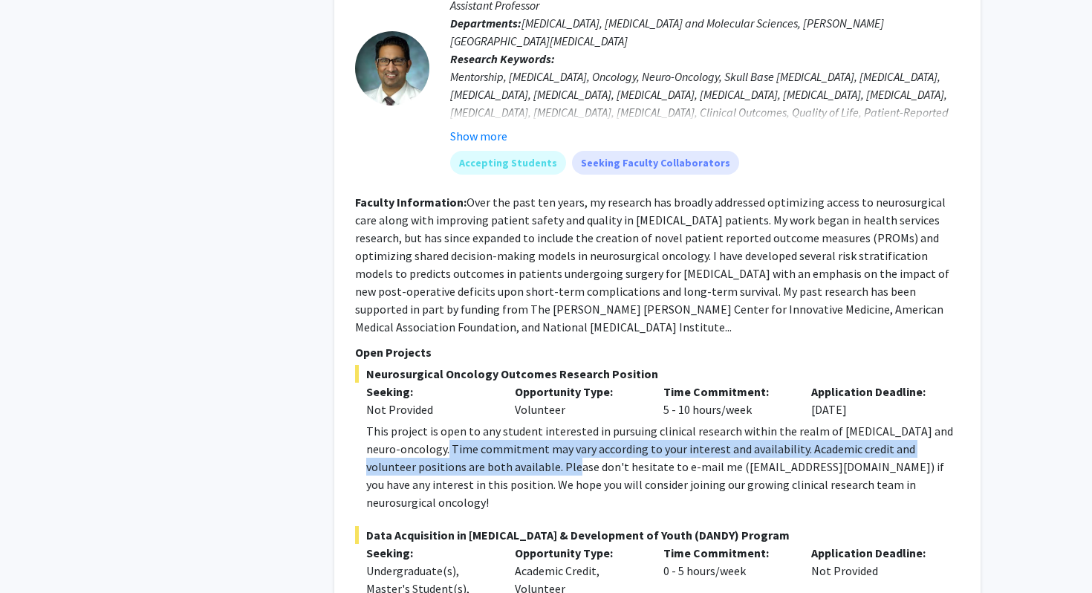
drag, startPoint x: 423, startPoint y: 390, endPoint x: 536, endPoint y: 410, distance: 115.4
click at [537, 422] on div "This project is open to any student interested in pursuing clinical research wi…" at bounding box center [663, 466] width 594 height 89
click at [536, 422] on div "This project is open to any student interested in pursuing clinical research wi…" at bounding box center [663, 466] width 594 height 89
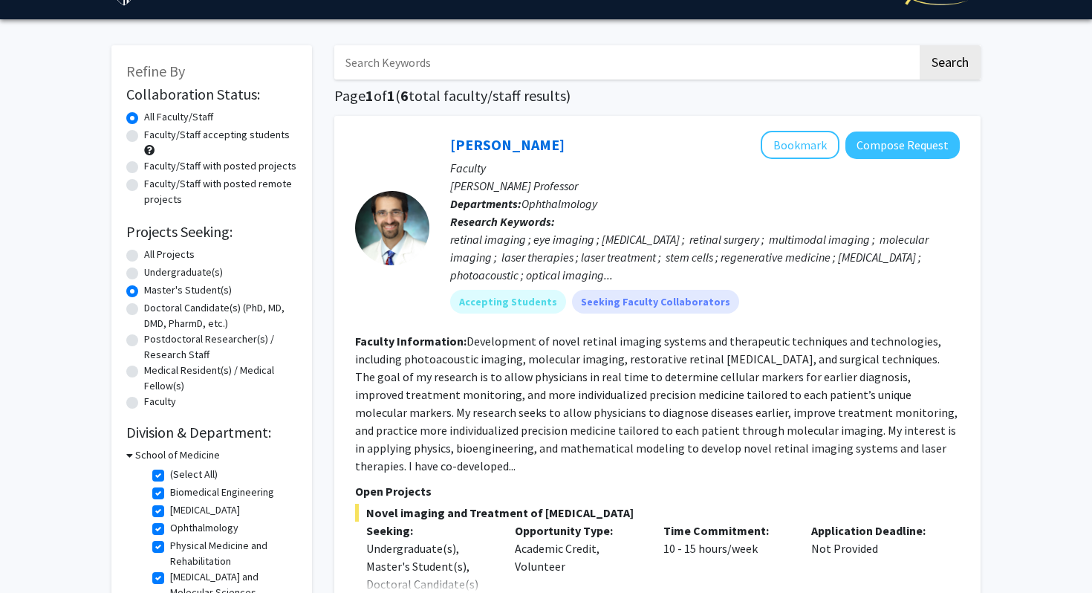
scroll to position [0, 0]
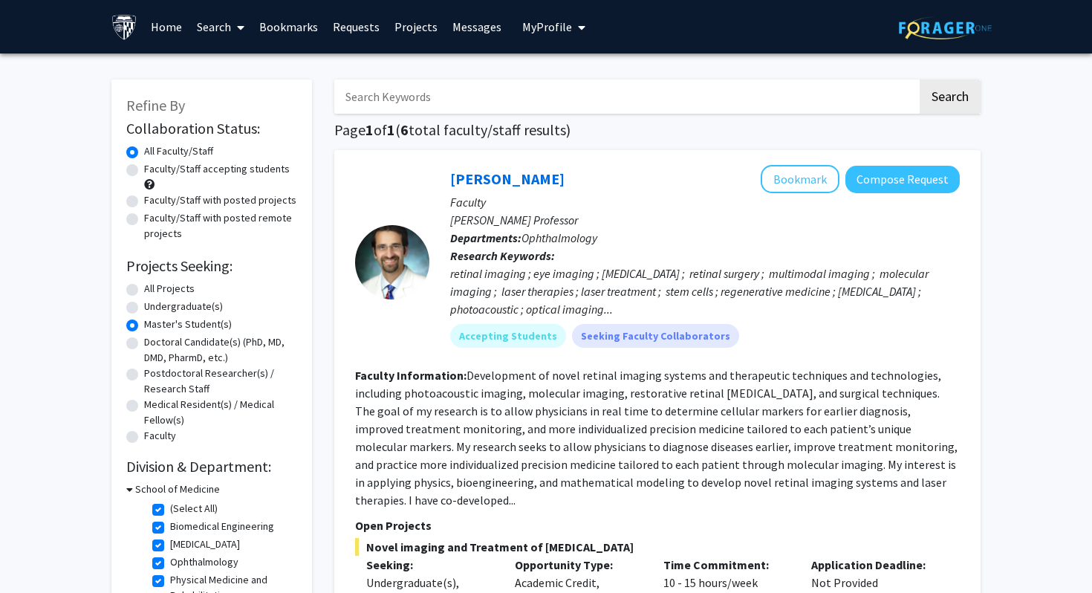
click at [144, 342] on label "Doctoral Candidate(s) (PhD, MD, DMD, PharmD, etc.)" at bounding box center [220, 349] width 153 height 31
click at [144, 342] on input "Doctoral Candidate(s) (PhD, MD, DMD, PharmD, etc.)" at bounding box center [149, 339] width 10 height 10
radio input "true"
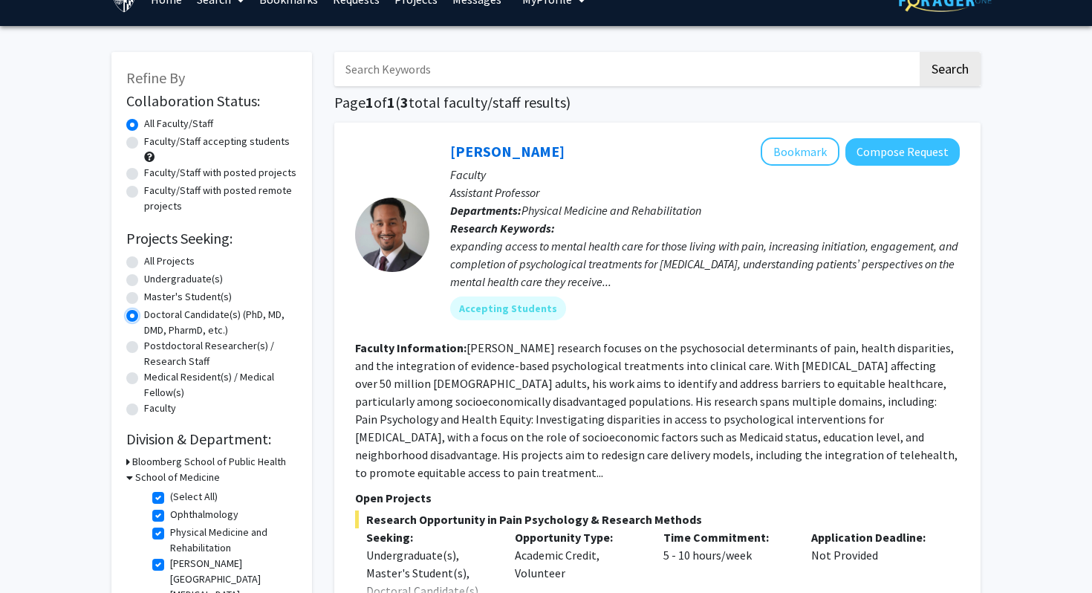
scroll to position [94, 0]
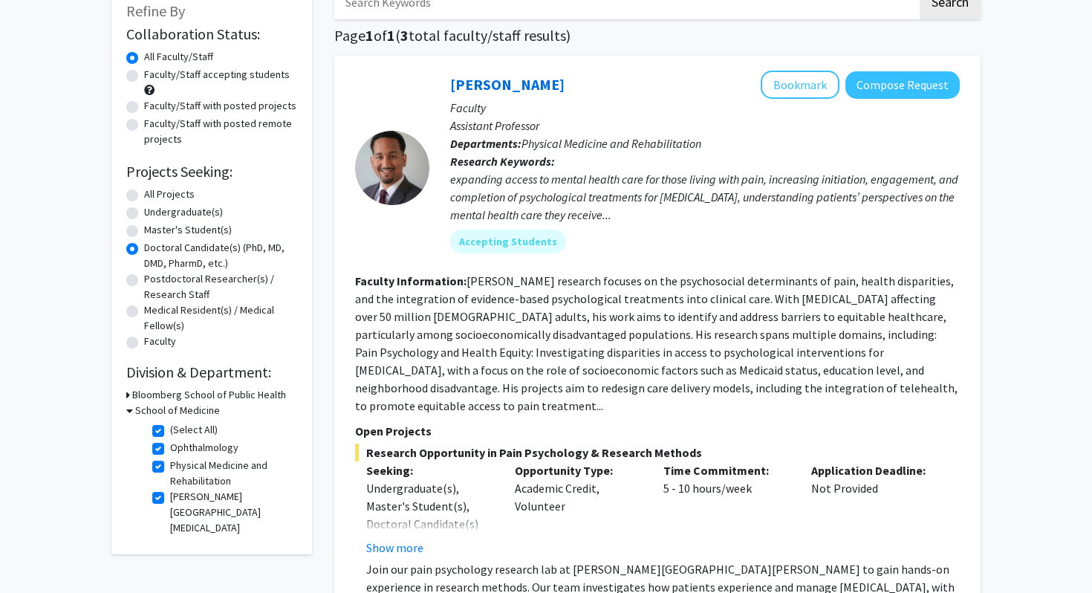
click at [155, 233] on label "Master's Student(s)" at bounding box center [188, 230] width 88 height 16
click at [154, 232] on input "Master's Student(s)" at bounding box center [149, 227] width 10 height 10
radio input "true"
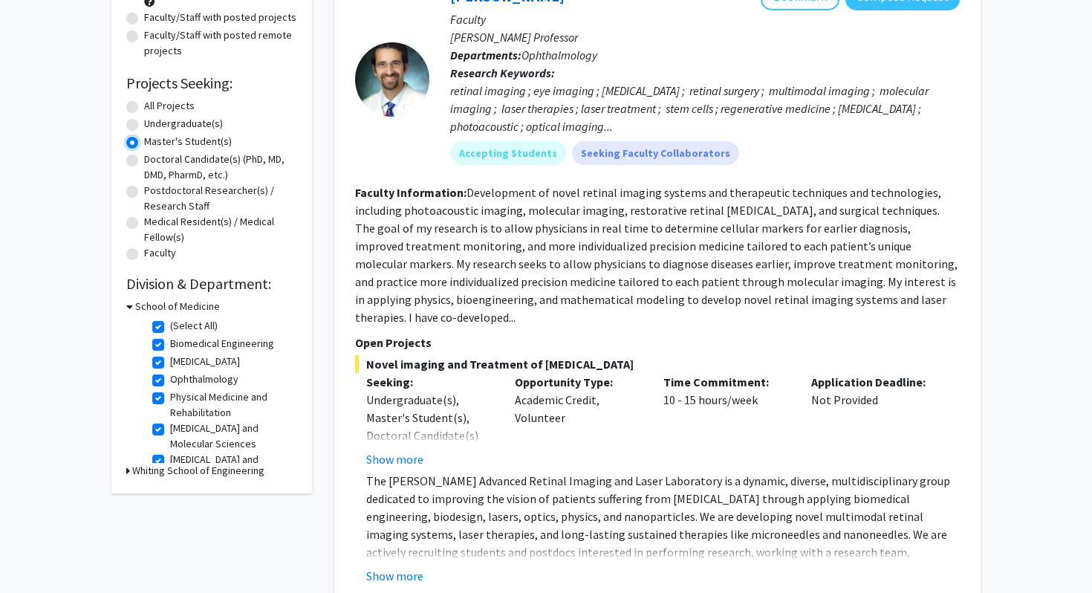
scroll to position [202, 0]
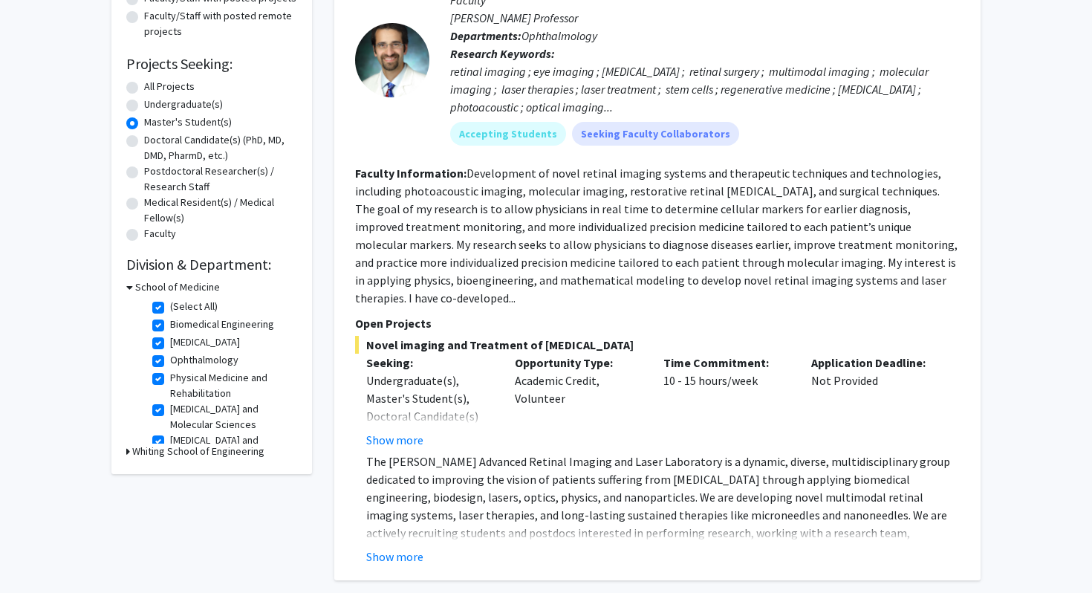
click at [170, 310] on label "(Select All)" at bounding box center [194, 307] width 48 height 16
click at [170, 308] on input "(Select All)" at bounding box center [175, 304] width 10 height 10
checkbox input "false"
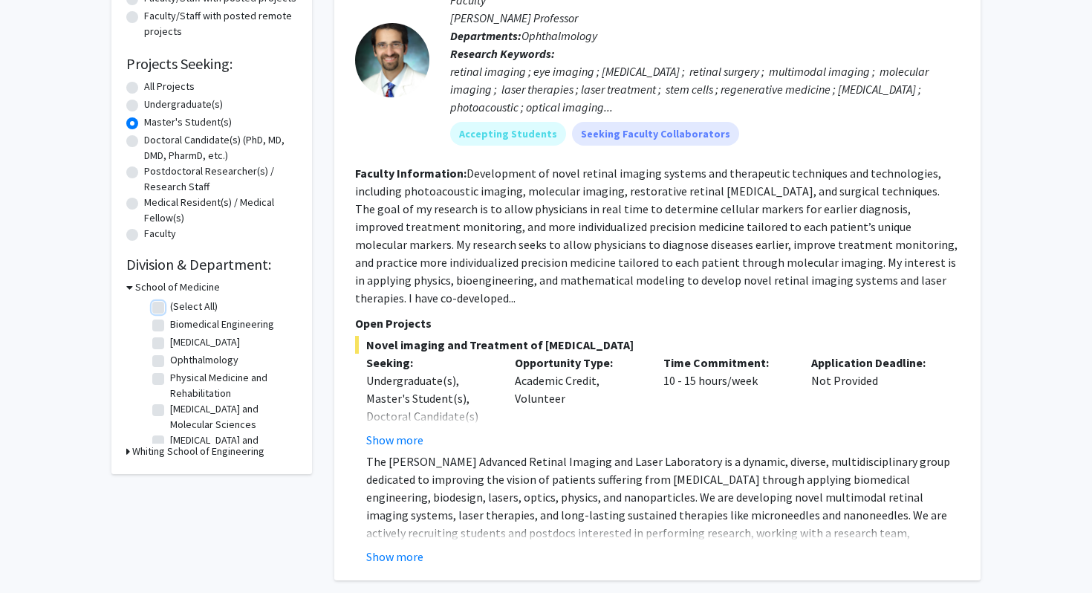
checkbox input "false"
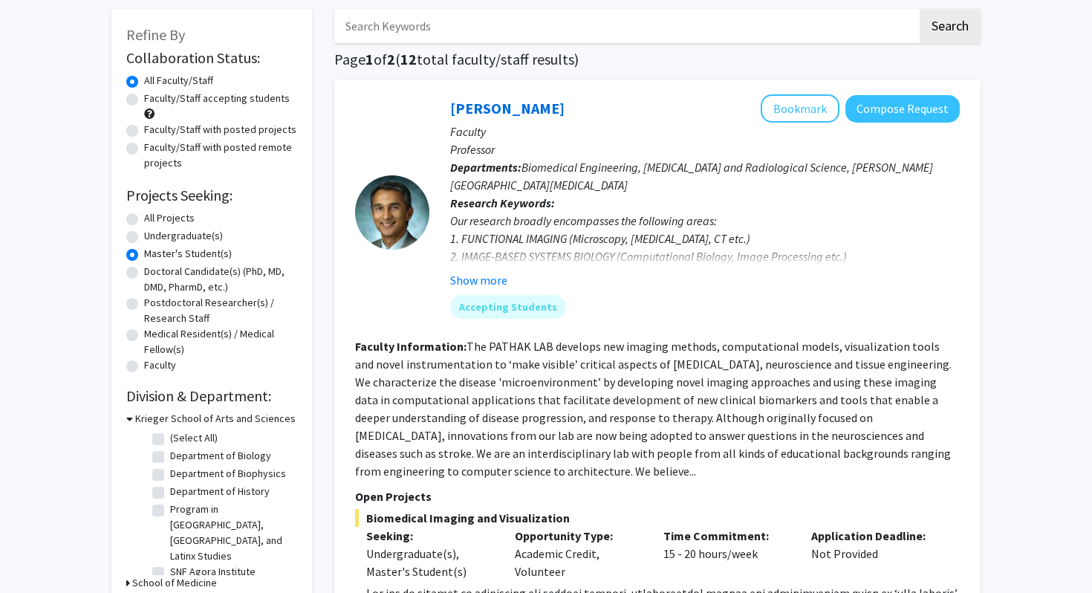
scroll to position [123, 0]
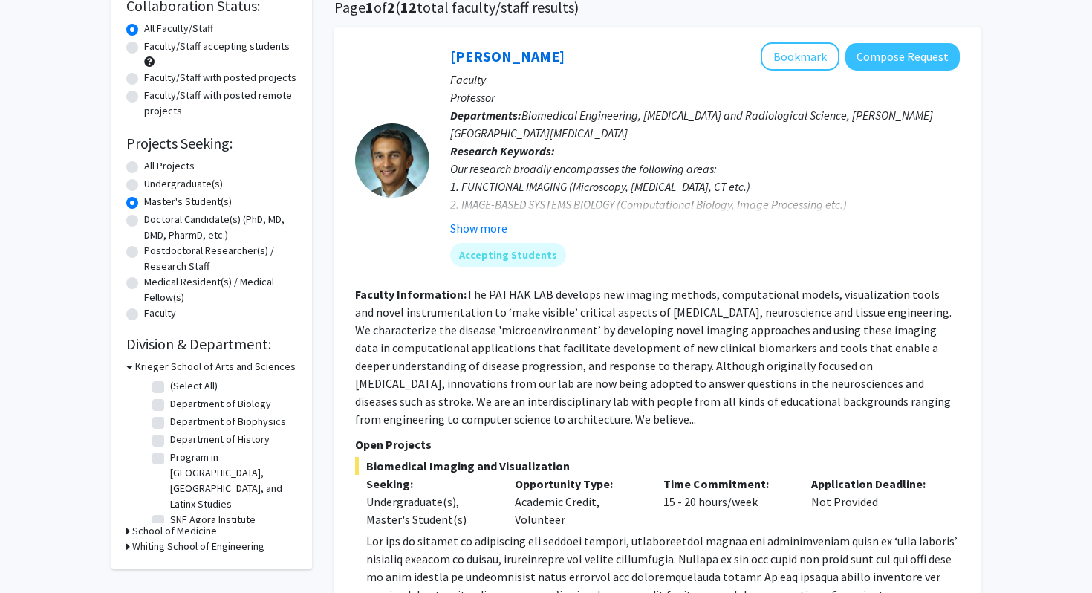
click at [170, 385] on label "(Select All)" at bounding box center [194, 386] width 48 height 16
click at [170, 385] on input "(Select All)" at bounding box center [175, 383] width 10 height 10
checkbox input "true"
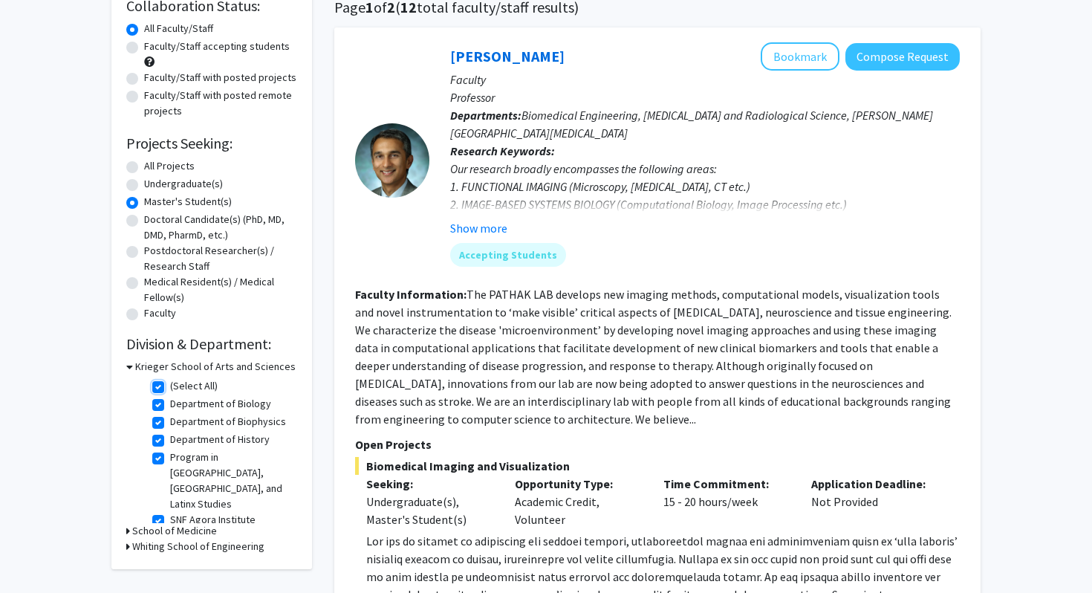
checkbox input "true"
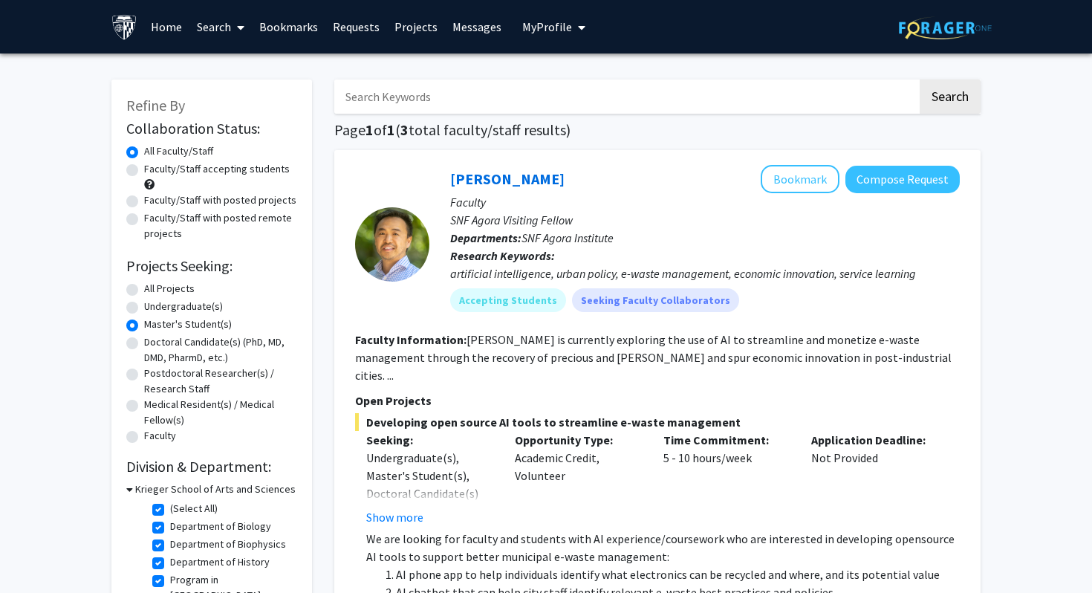
click at [170, 513] on label "(Select All)" at bounding box center [194, 509] width 48 height 16
click at [170, 510] on input "(Select All)" at bounding box center [175, 506] width 10 height 10
checkbox input "false"
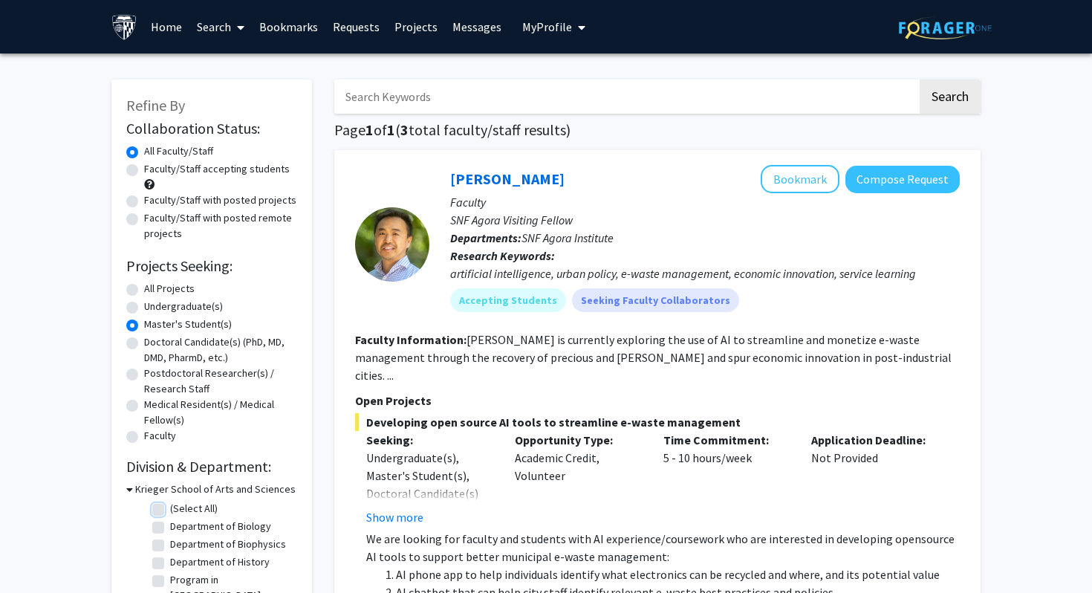
checkbox input "false"
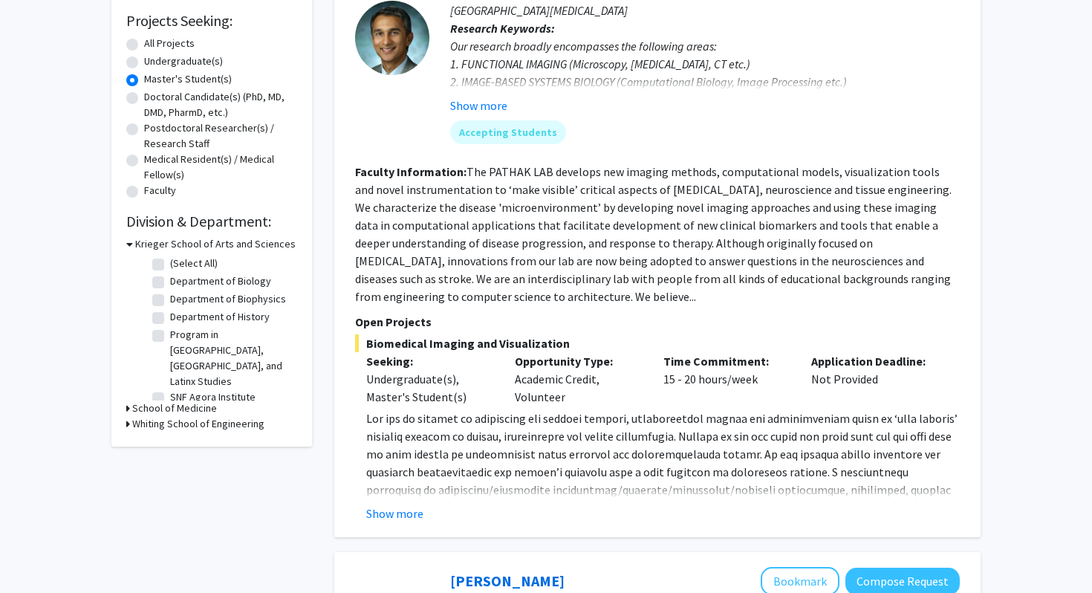
scroll to position [247, 0]
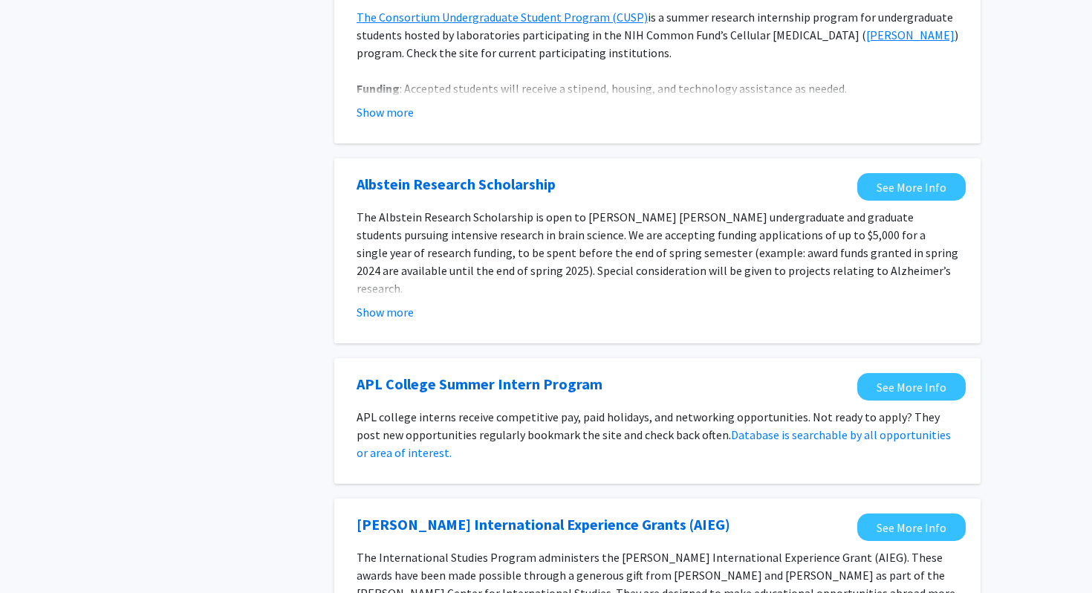
scroll to position [828, 0]
